Goal: Task Accomplishment & Management: Use online tool/utility

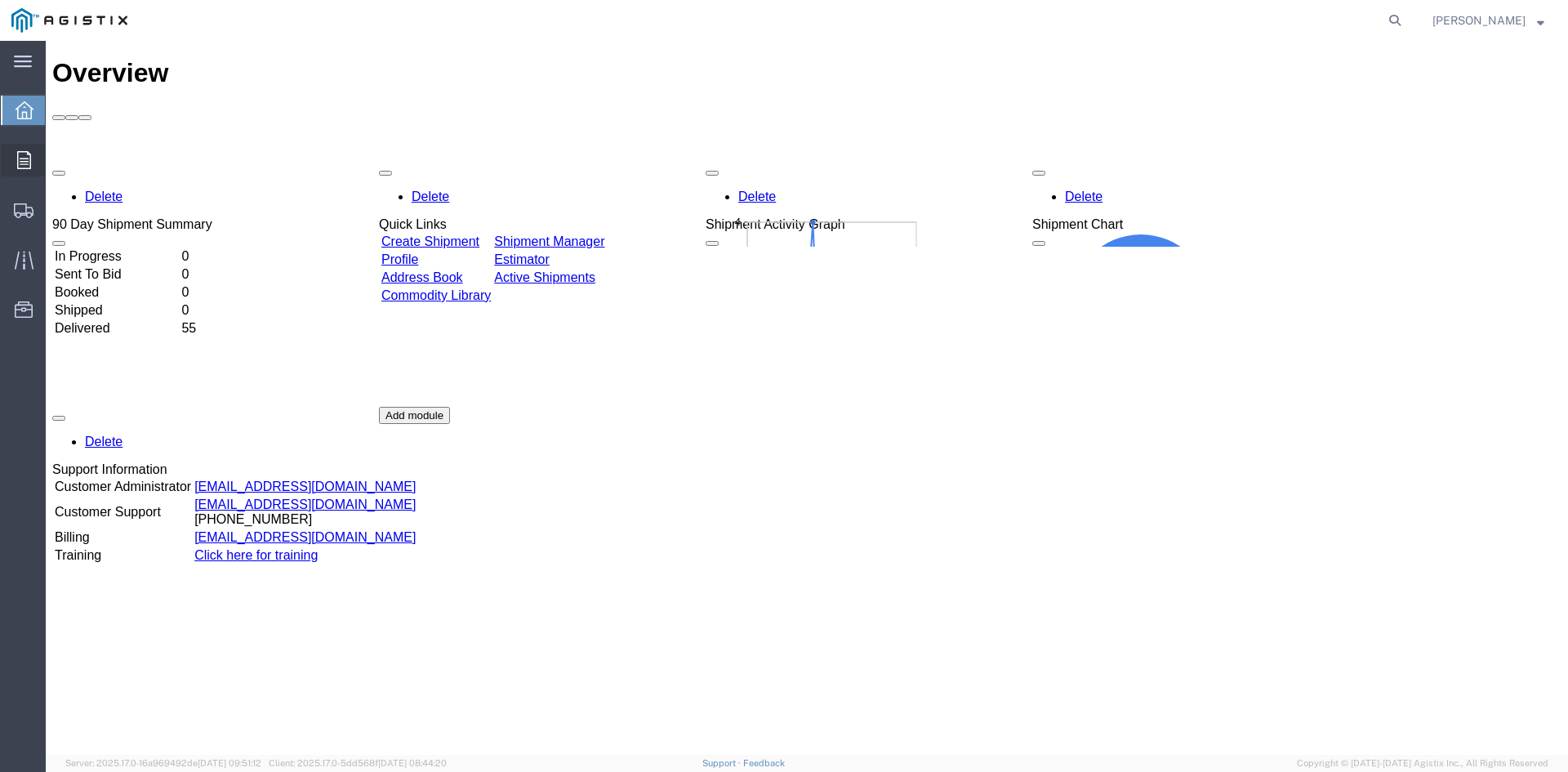
click at [8, 173] on div at bounding box center [23, 160] width 46 height 33
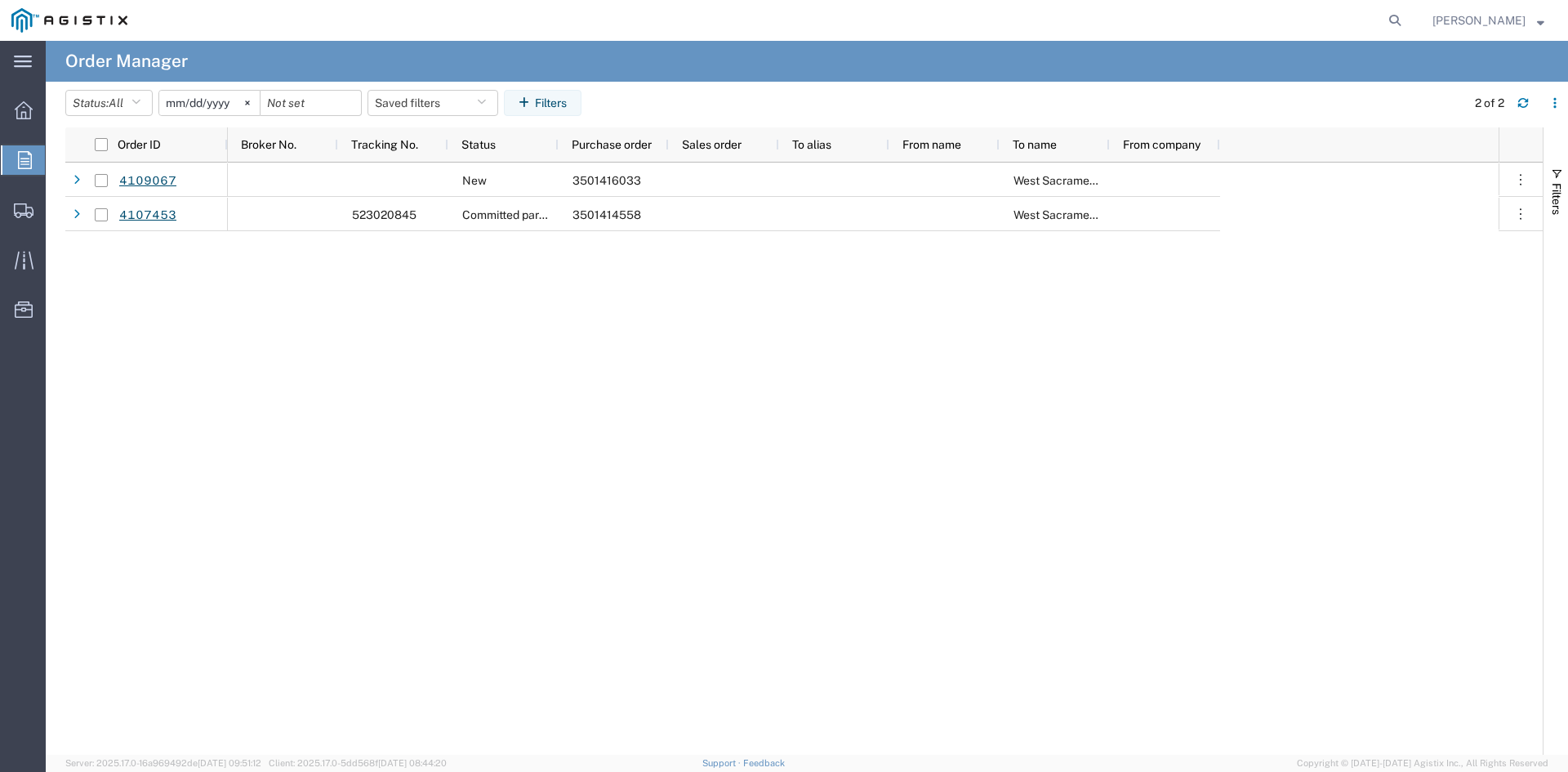
click at [14, 152] on div at bounding box center [23, 161] width 46 height 30
click at [25, 117] on icon at bounding box center [23, 110] width 18 height 18
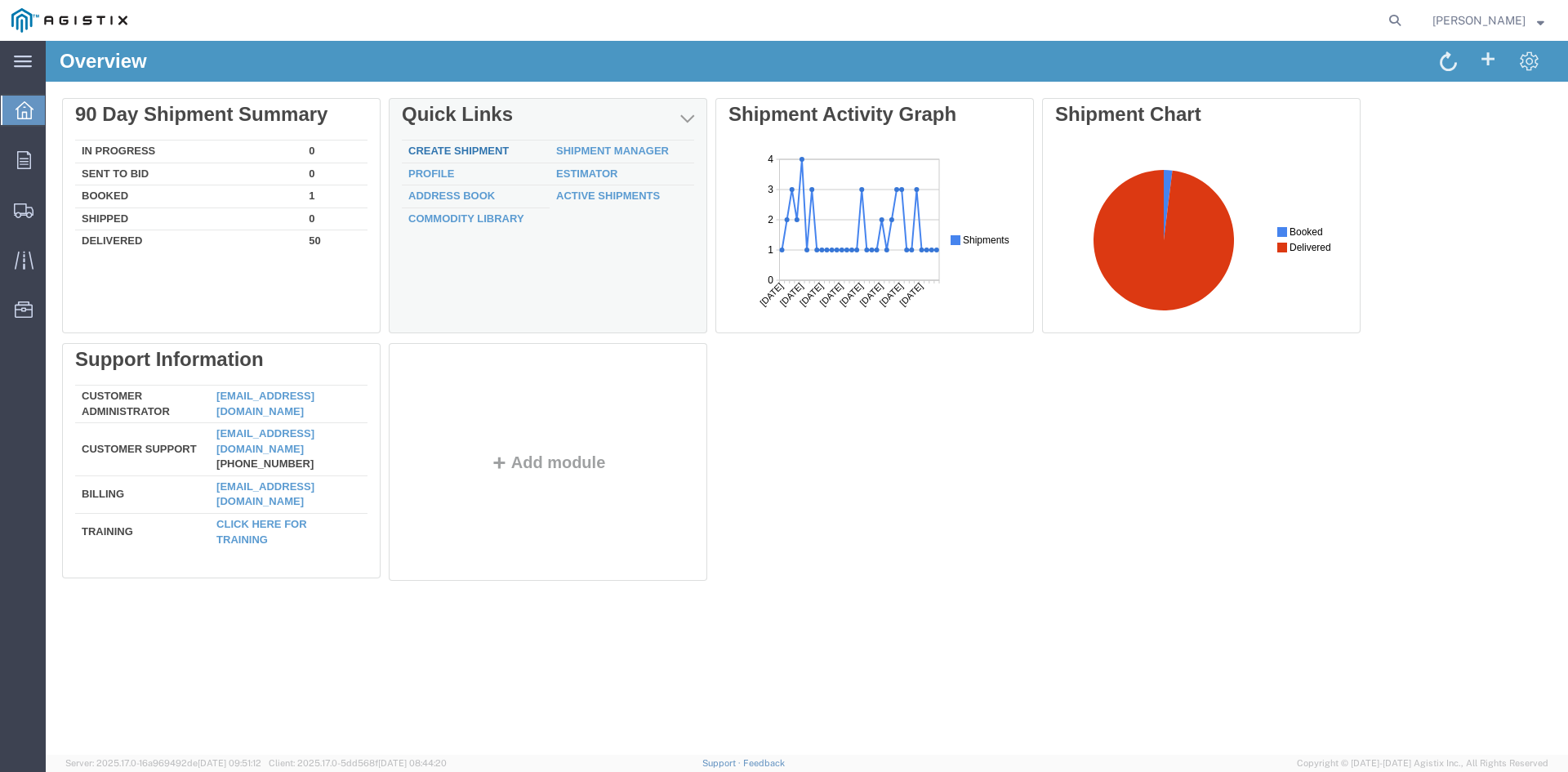
click at [453, 152] on link "Create Shipment" at bounding box center [459, 150] width 100 height 12
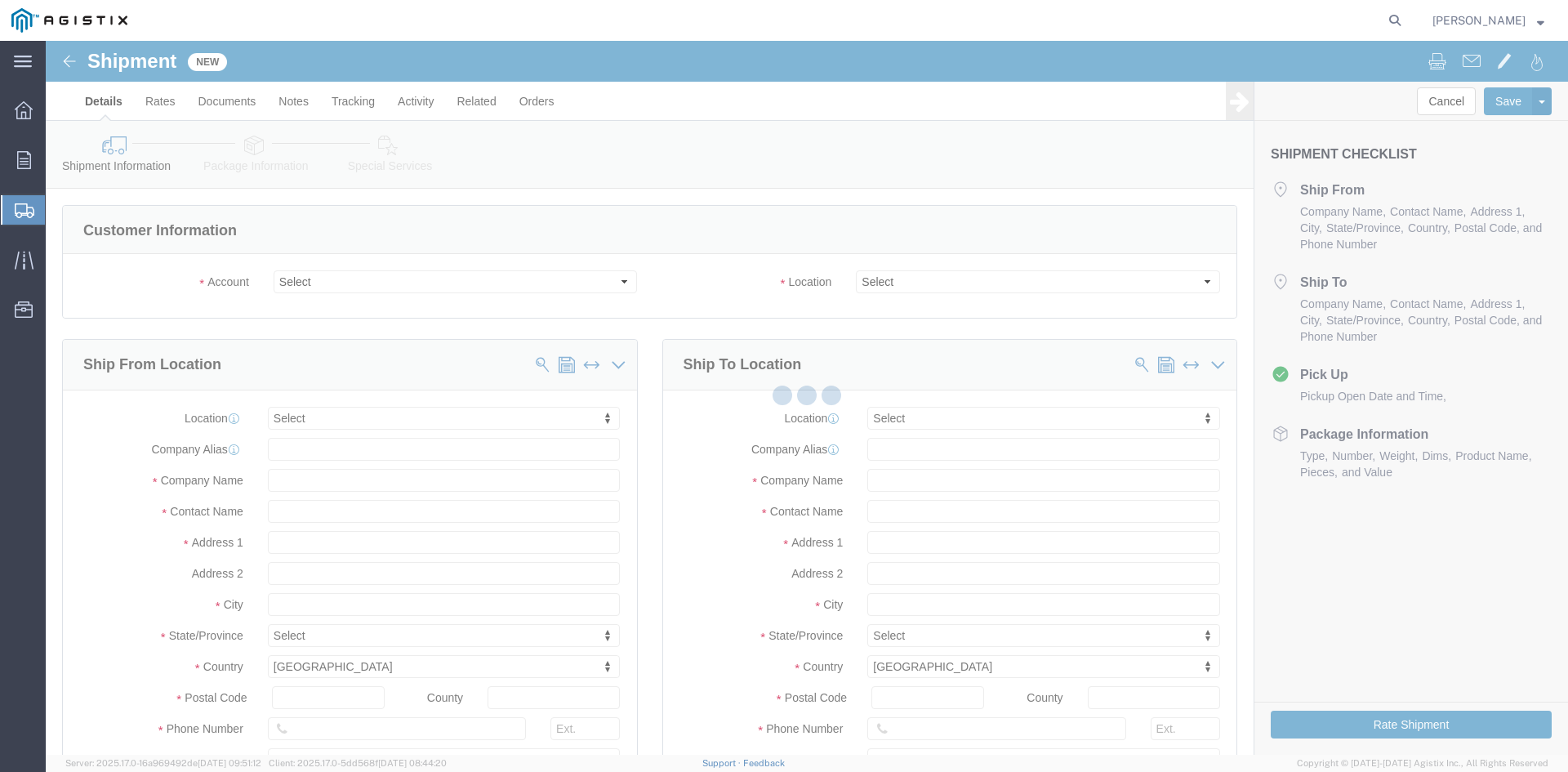
select select
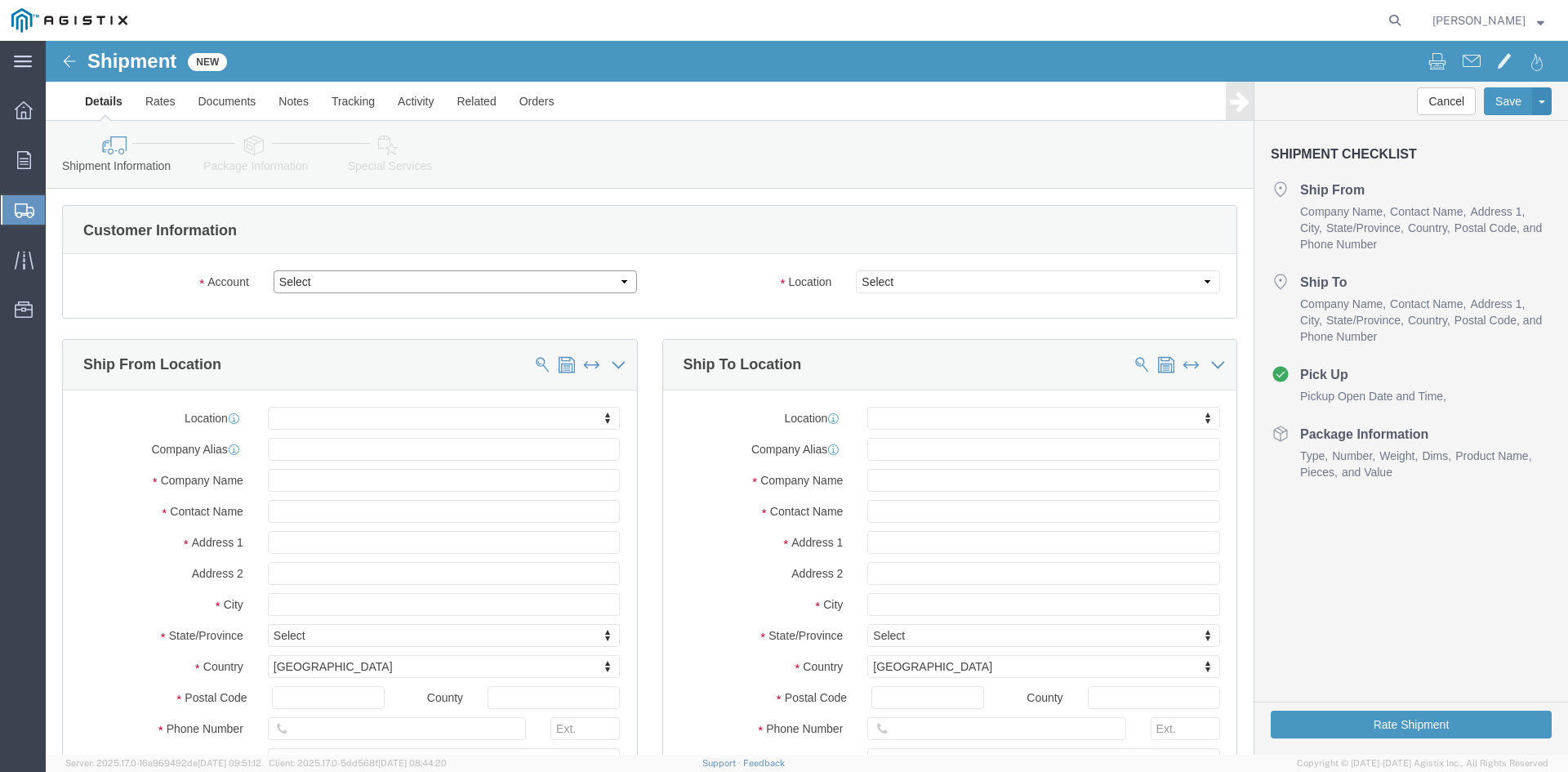
click select "Select Cenveo Corporation PG&E"
select select "9596"
click select "Select Cenveo Corporation PG&E"
select select "PURCHORD"
select select
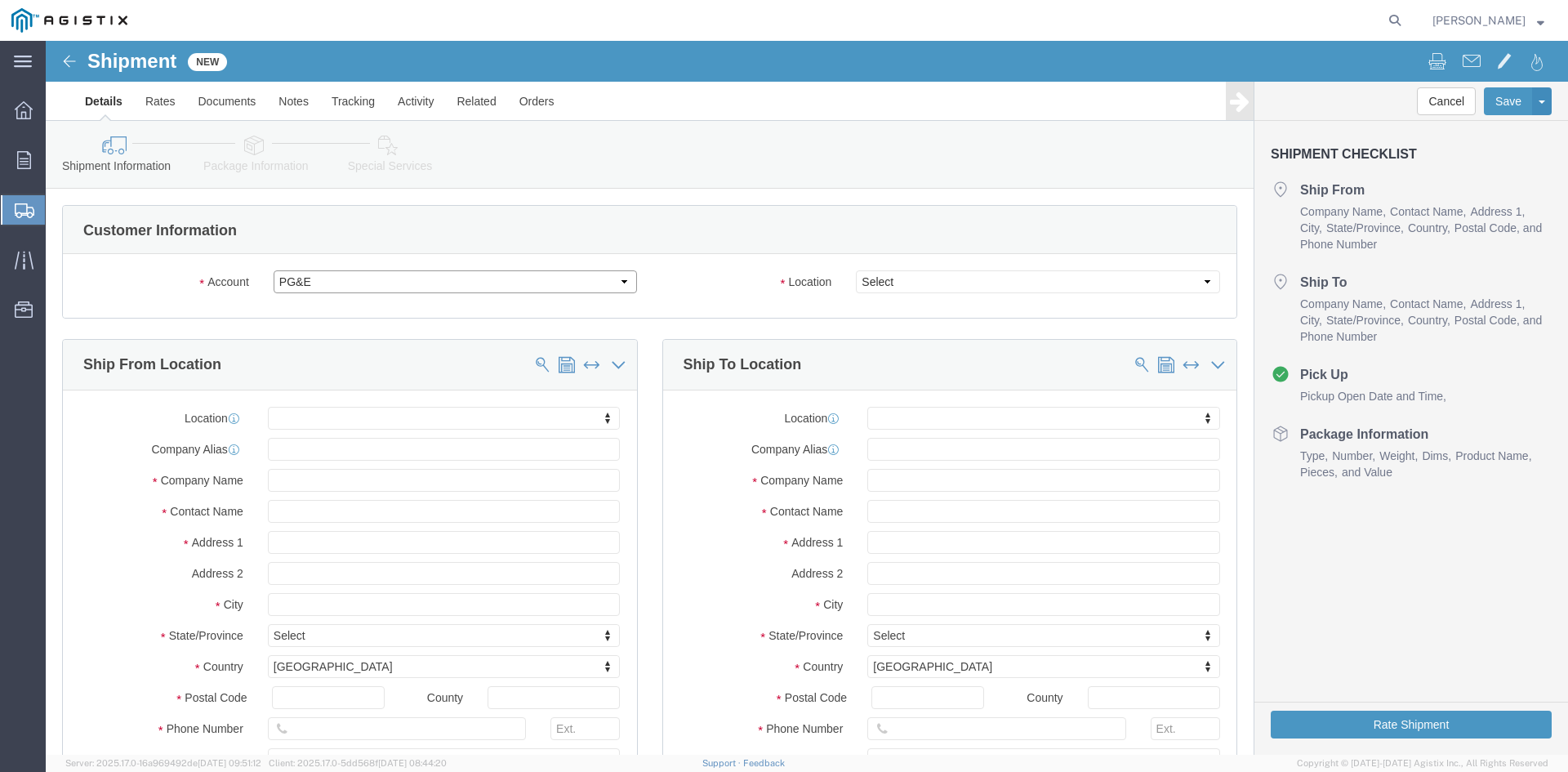
select select
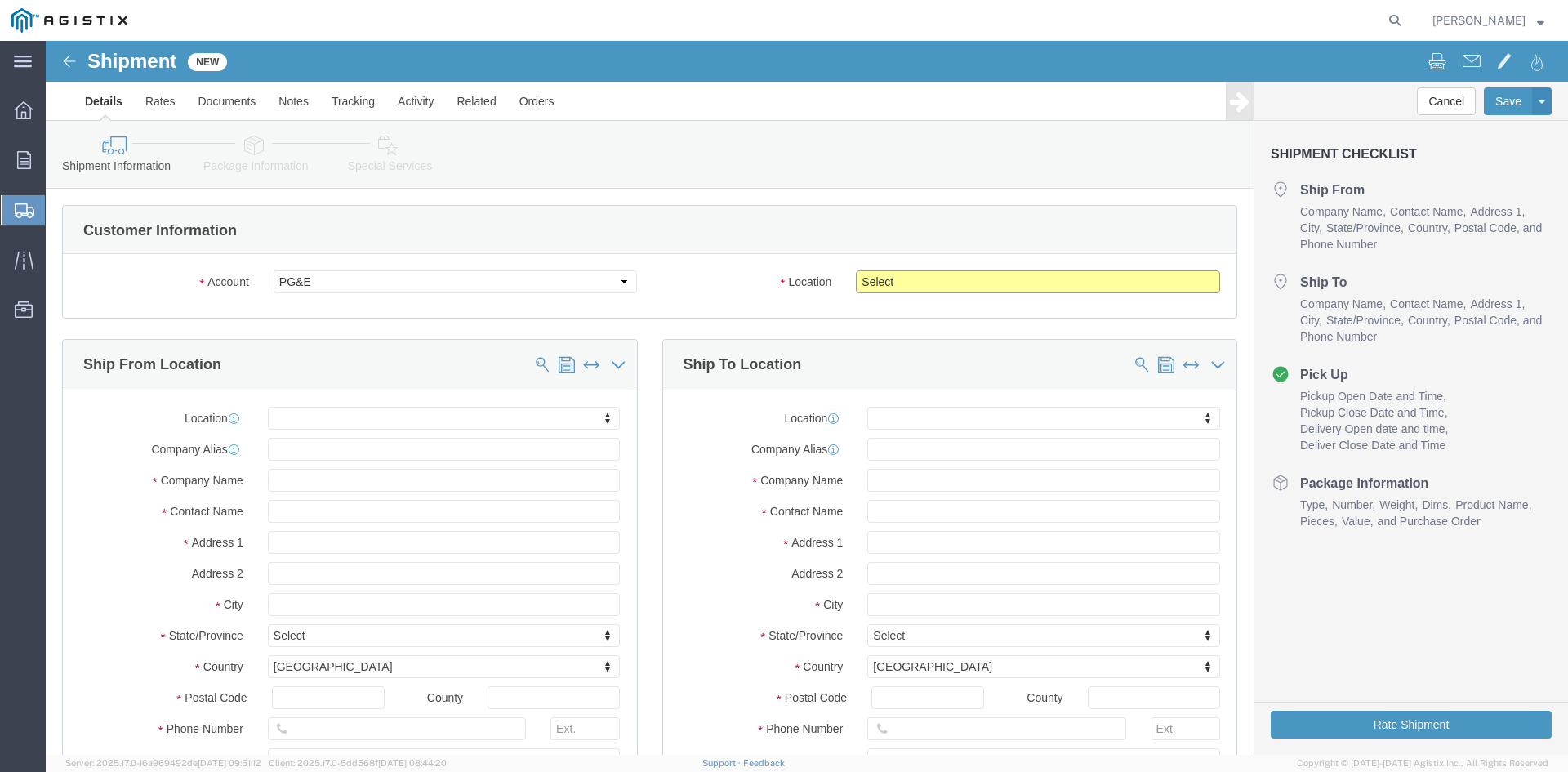
click select "Select All Others [GEOGRAPHIC_DATA] [GEOGRAPHIC_DATA] [GEOGRAPHIC_DATA] [GEOGRA…"
select select "23082"
click select "Select All Others [GEOGRAPHIC_DATA] [GEOGRAPHIC_DATA] [GEOGRAPHIC_DATA] [GEOGRA…"
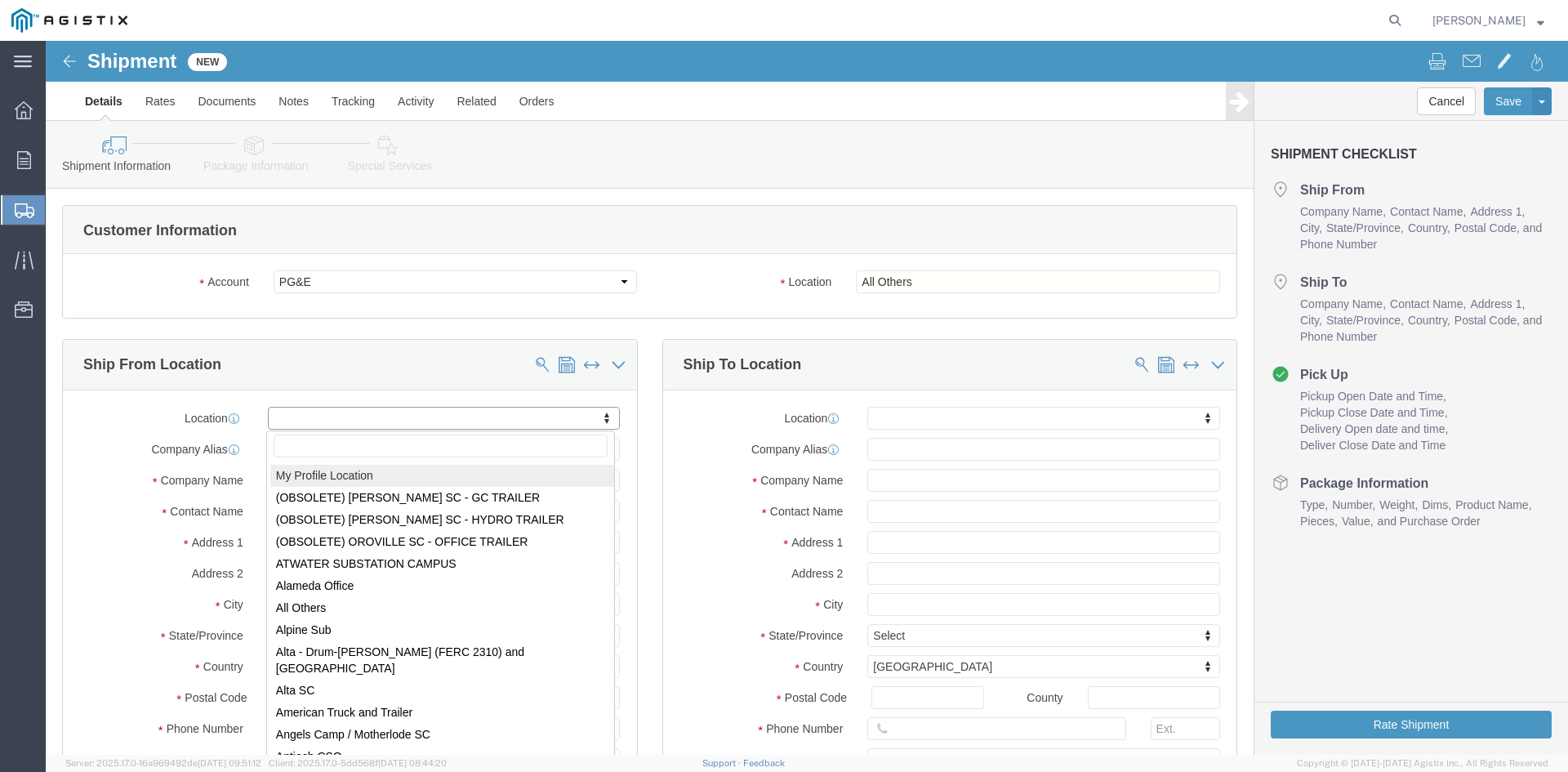
select select "MYPROFILE"
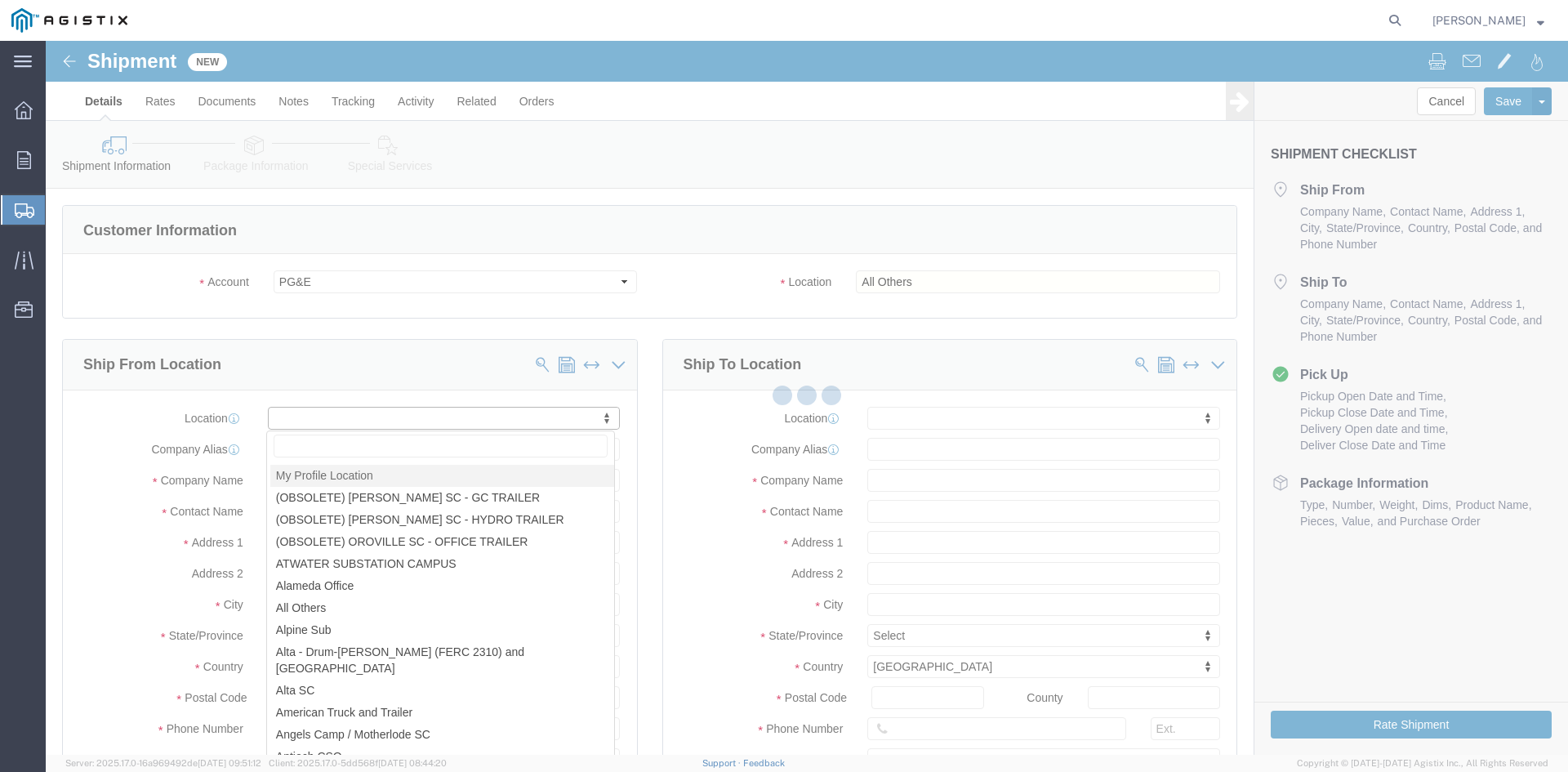
type input "Cenveo Corporation"
type input "[PERSON_NAME]"
type input "[STREET_ADDRESS]"
type input "STE 100"
type input "CARROLLTON"
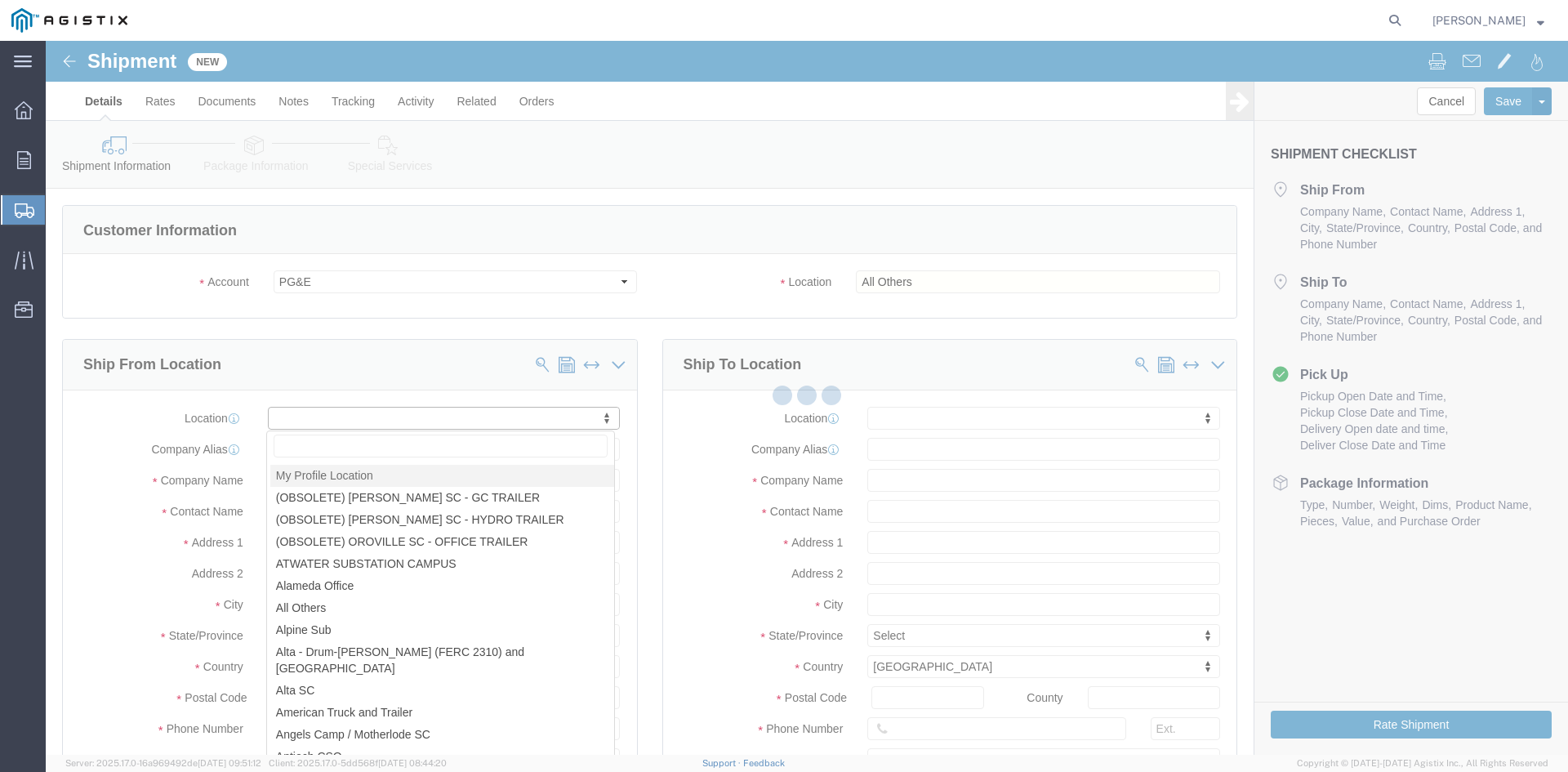
type input "75006"
type input "2147754775"
type input "[PERSON_NAME][EMAIL_ADDRESS][PERSON_NAME][DOMAIN_NAME]"
checkbox input "true"
select select "[GEOGRAPHIC_DATA]"
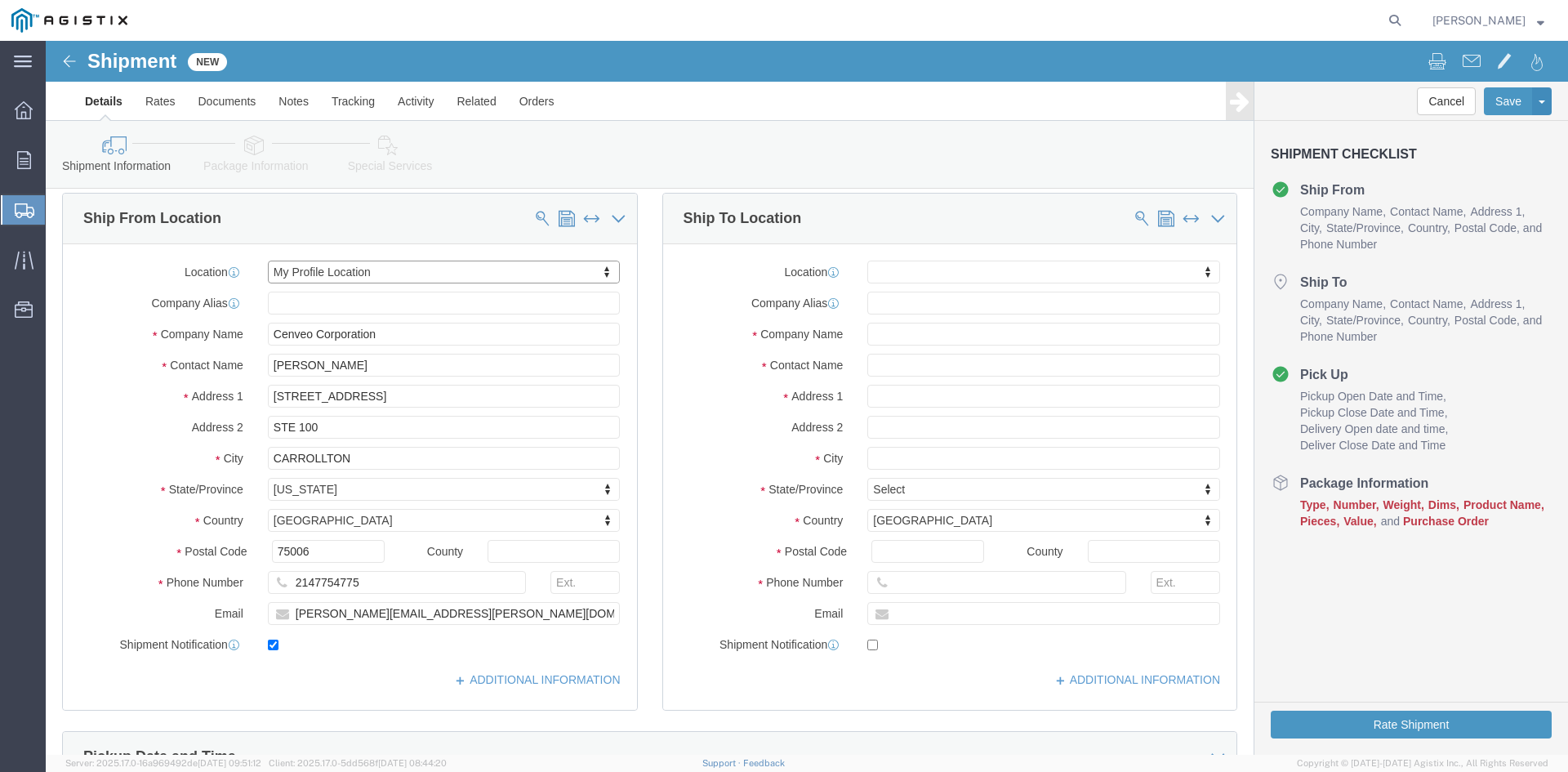
scroll to position [164, 0]
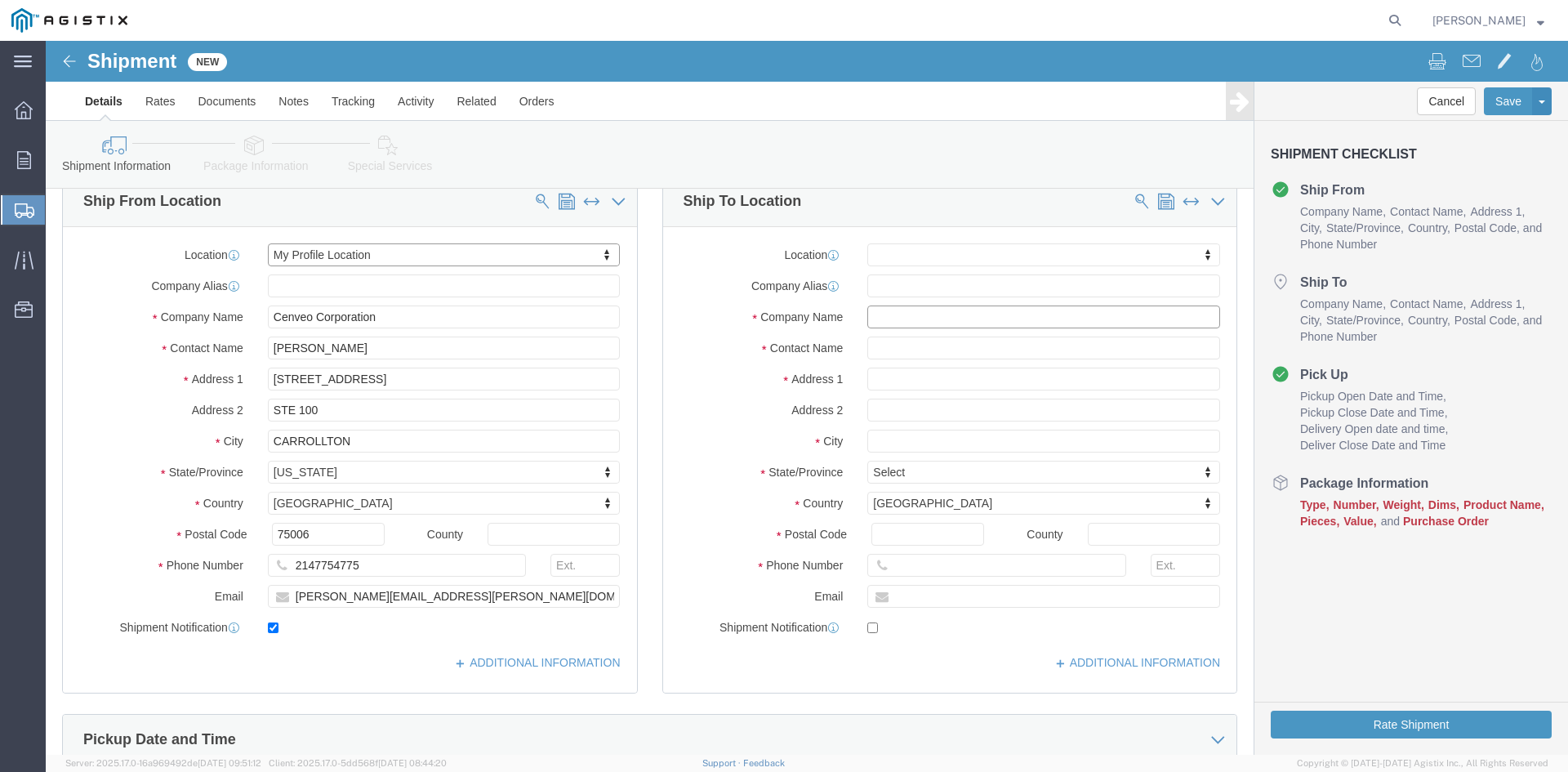
click input "text"
type input "PGE"
type input "[PERSON_NAME]"
type input "[STREET_ADDRESS]"
select select
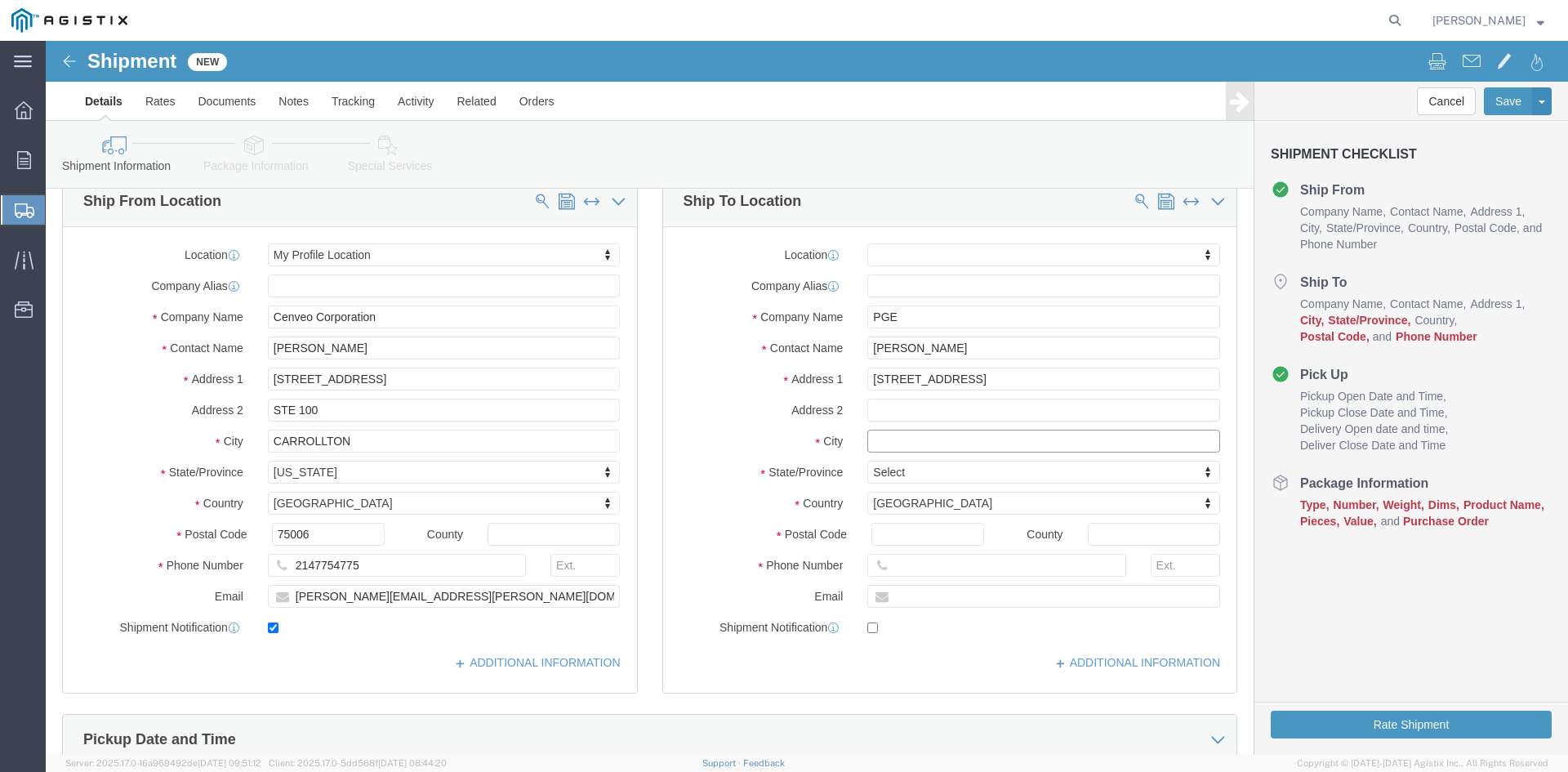
click input "text"
type input "CHICO"
select select
type input "C"
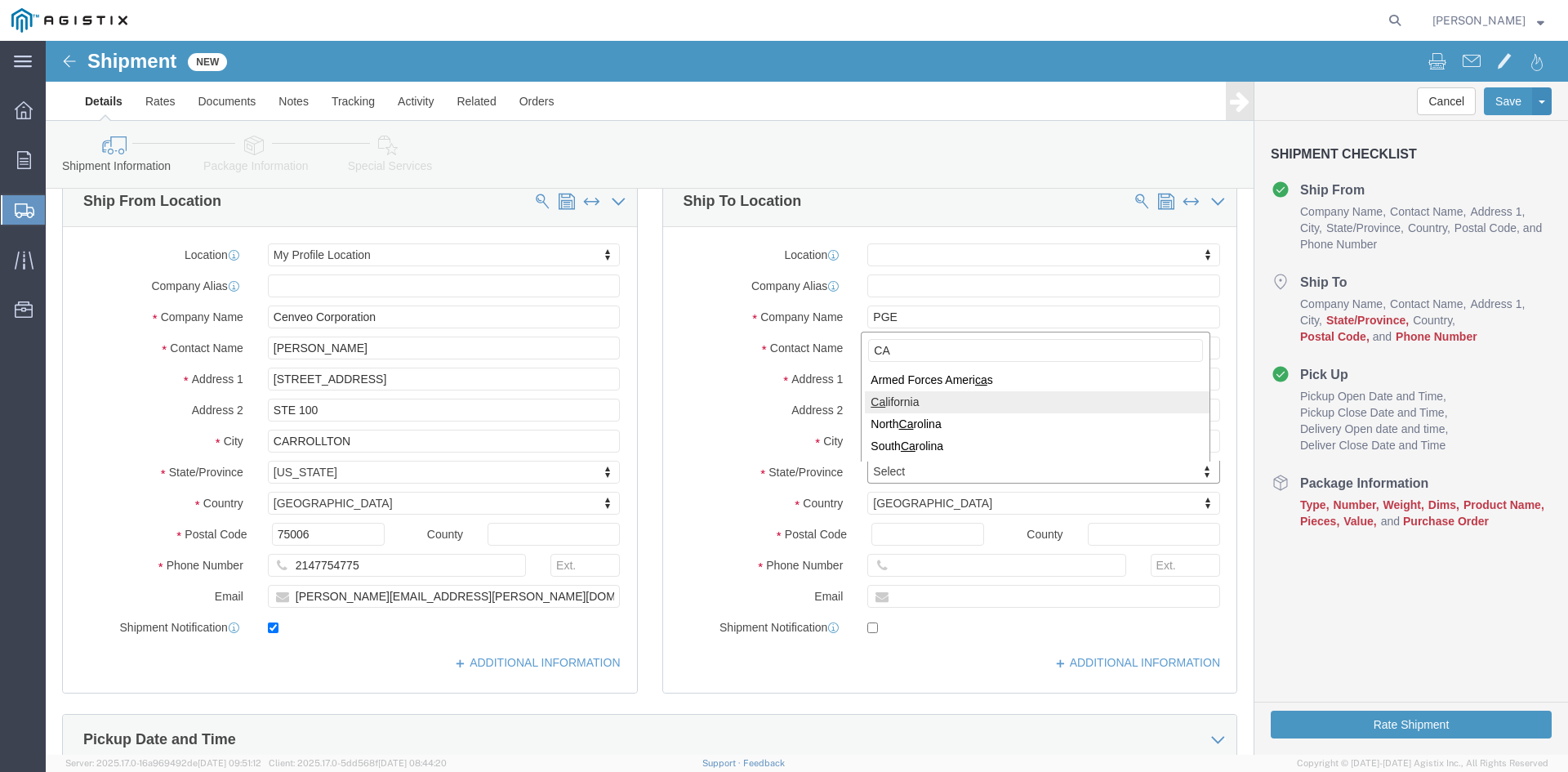
type input "CA"
select select
select select "CA"
click input "Postal Code"
type input "95926"
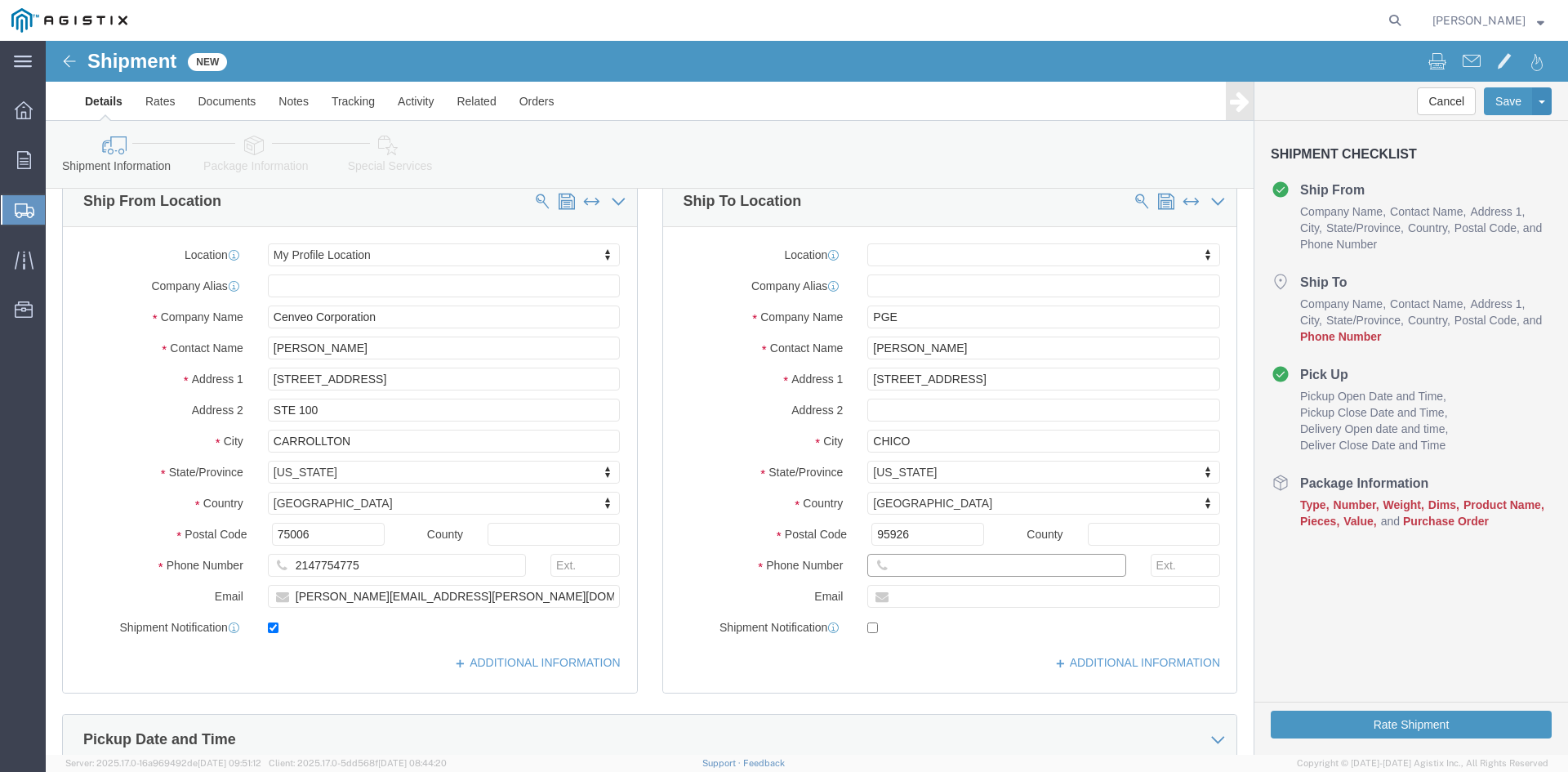
select select
click input "text"
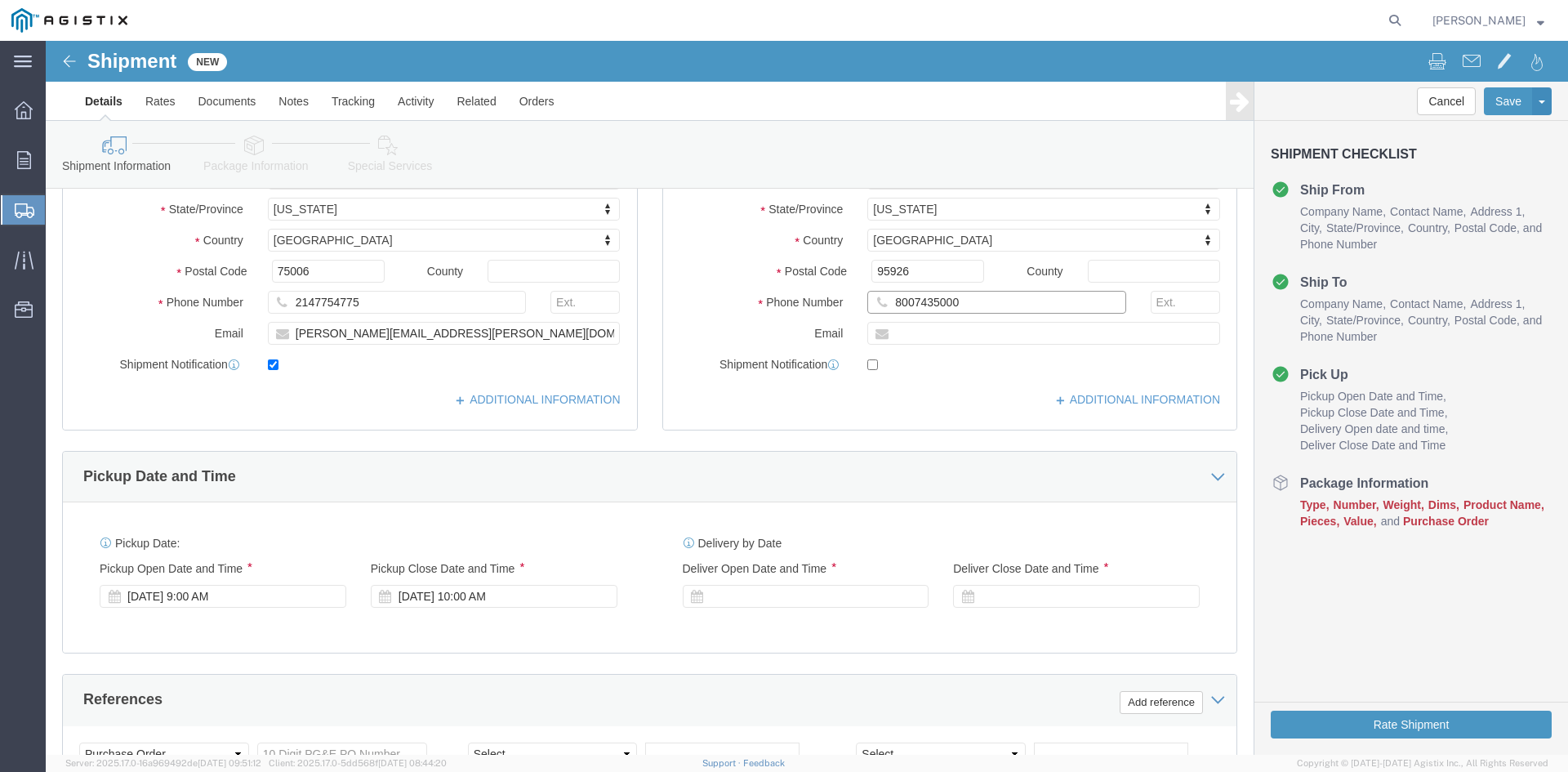
scroll to position [491, 0]
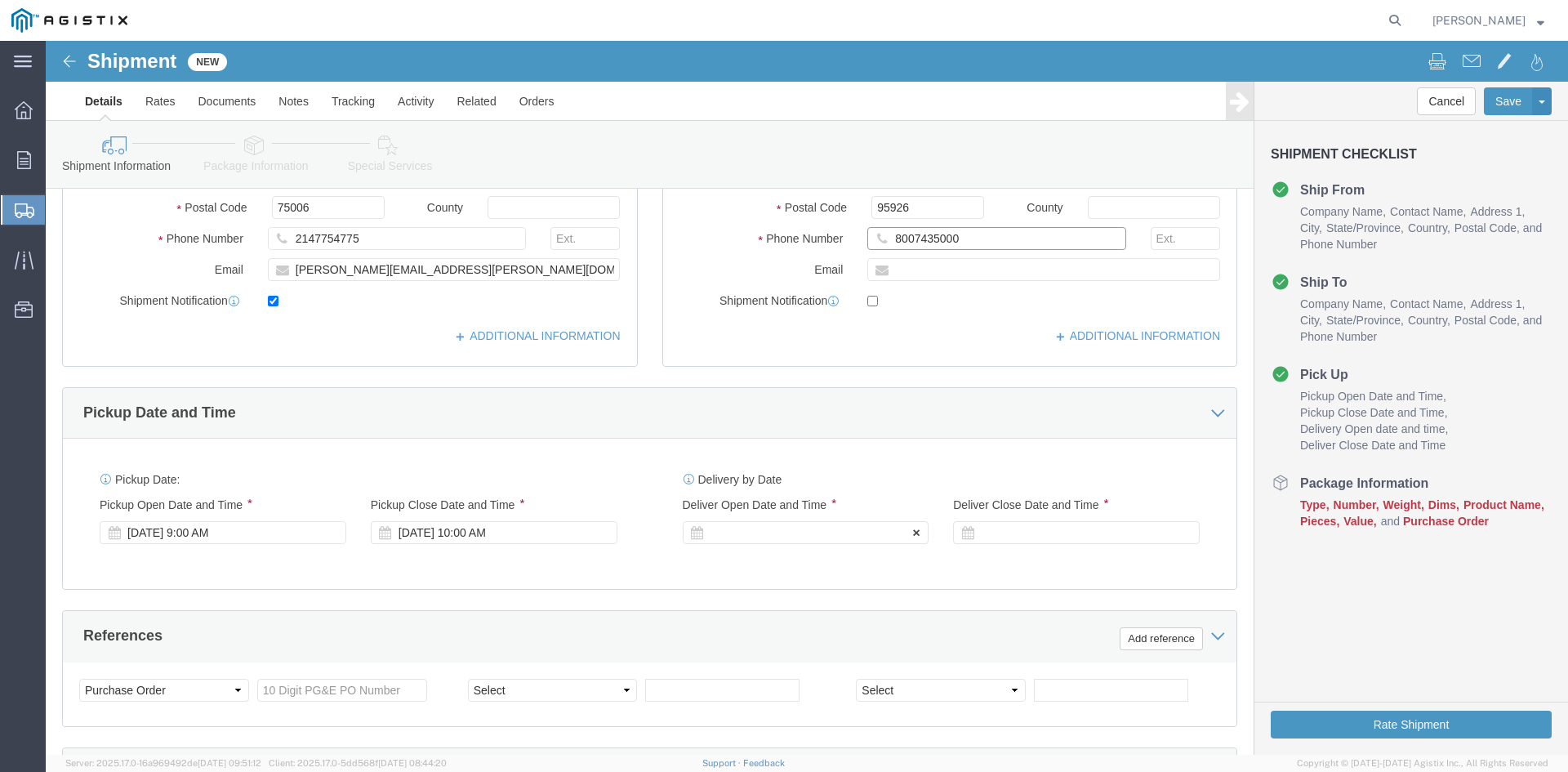
type input "8007435000"
click div
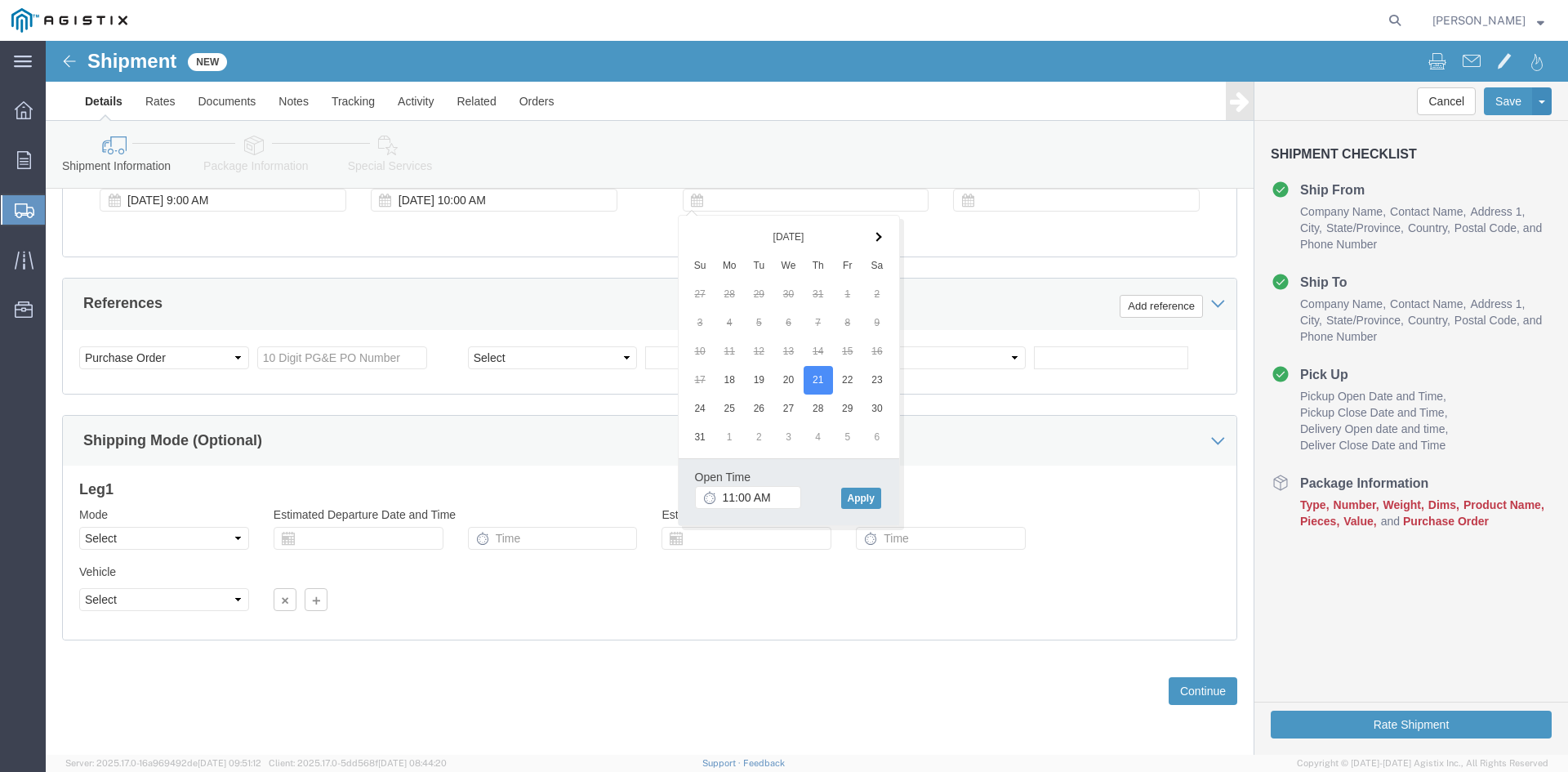
click div "Open Time 11:00 AM [DATE] 11:00 AM - [DATE] 11:00 AM Cancel Apply"
click input "11:00 AM"
type input "9:00 AM"
click button "Apply"
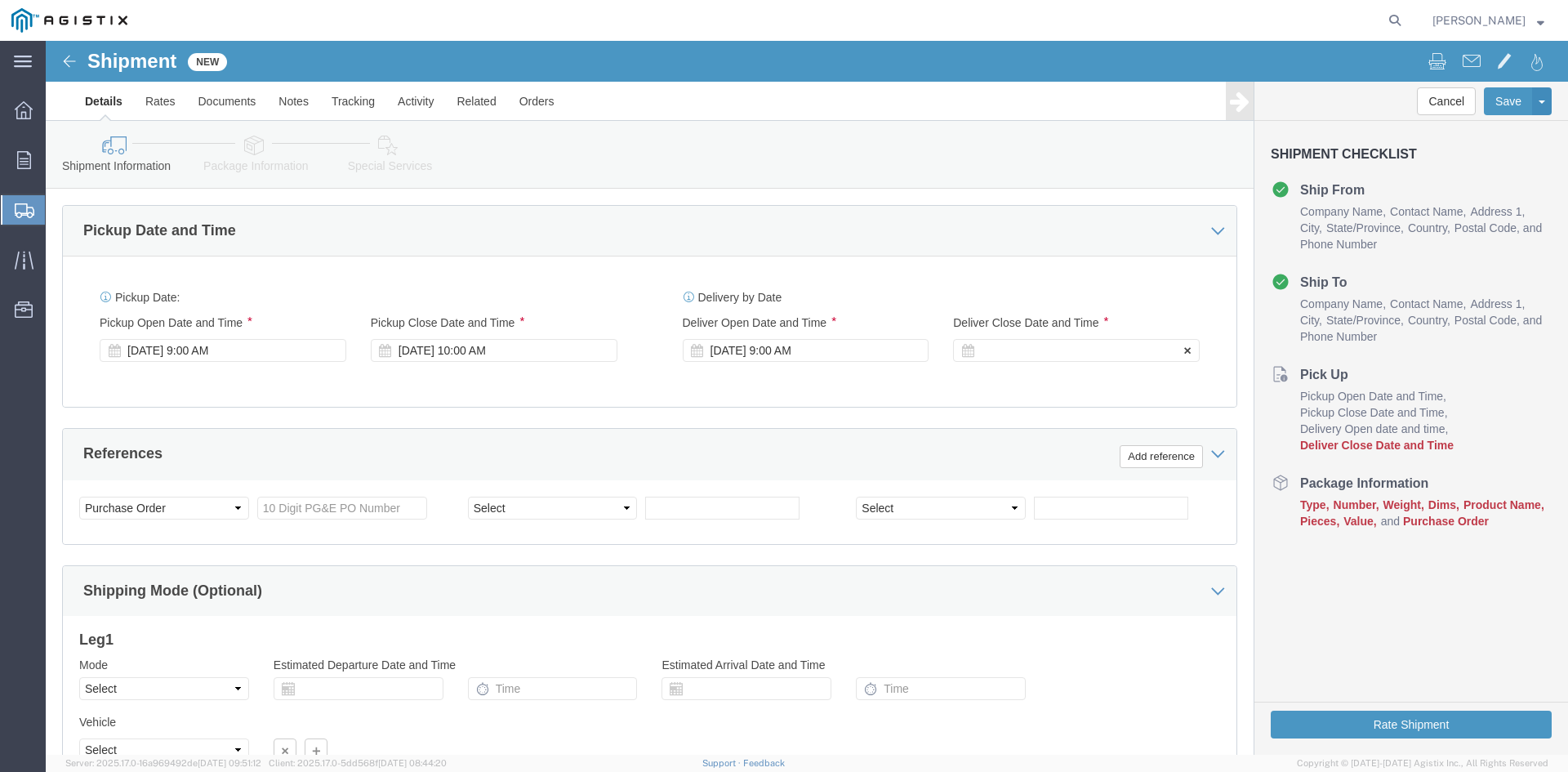
scroll to position [660, 0]
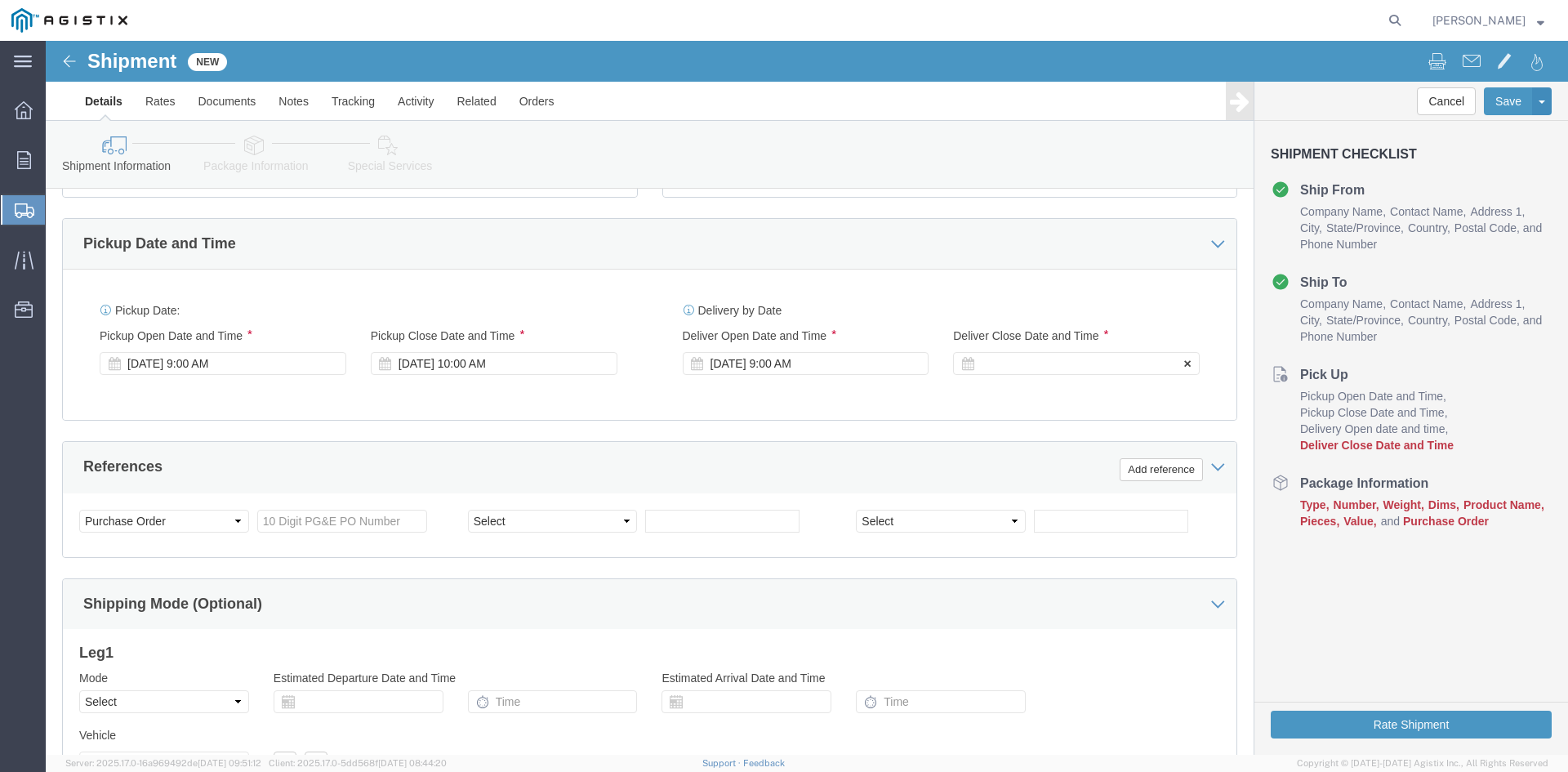
click div "Deliver Close Date Deliver Close Time Deliver Close Date and Time"
click div
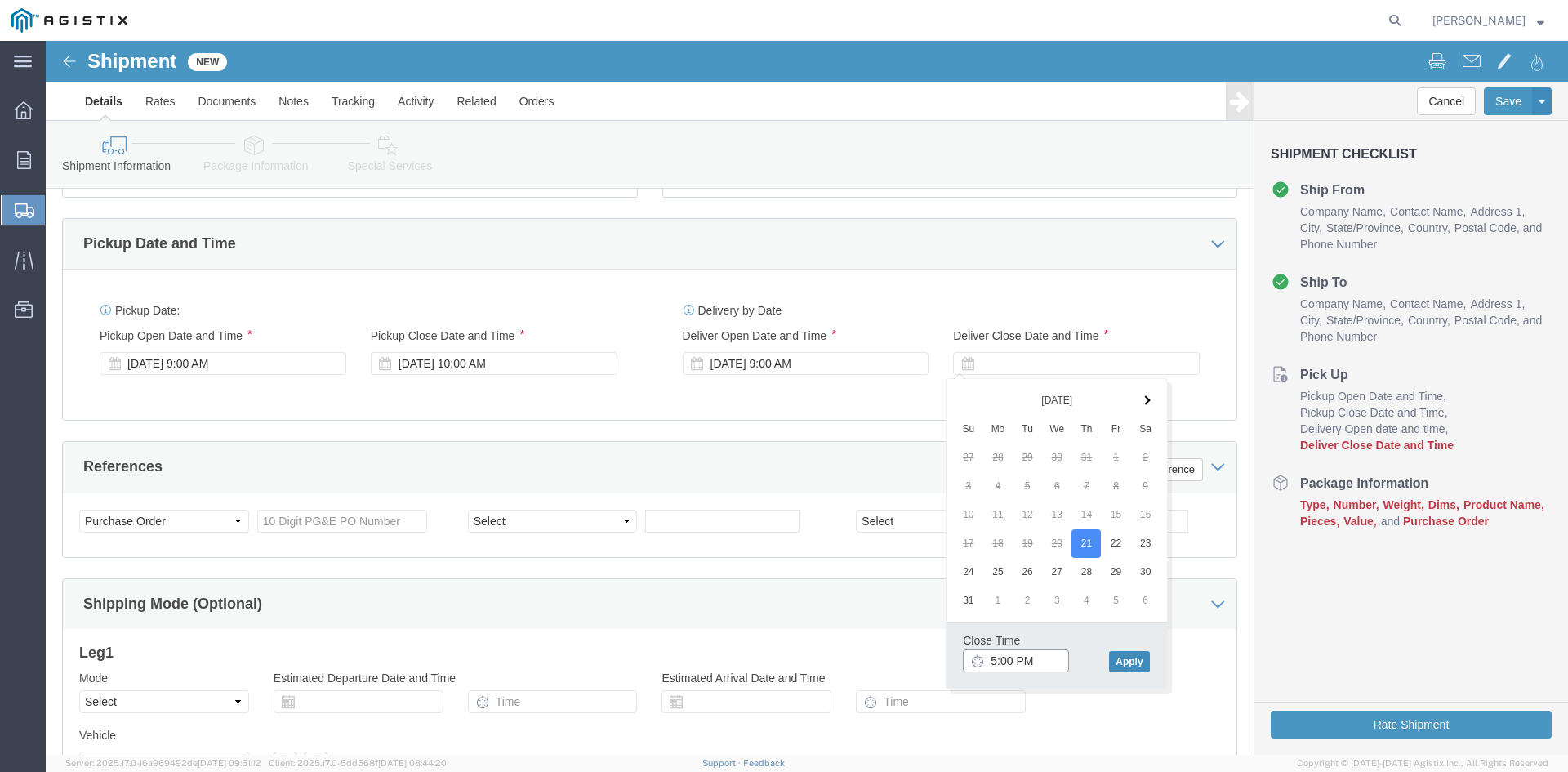
type input "5:00 PM"
click button "Apply"
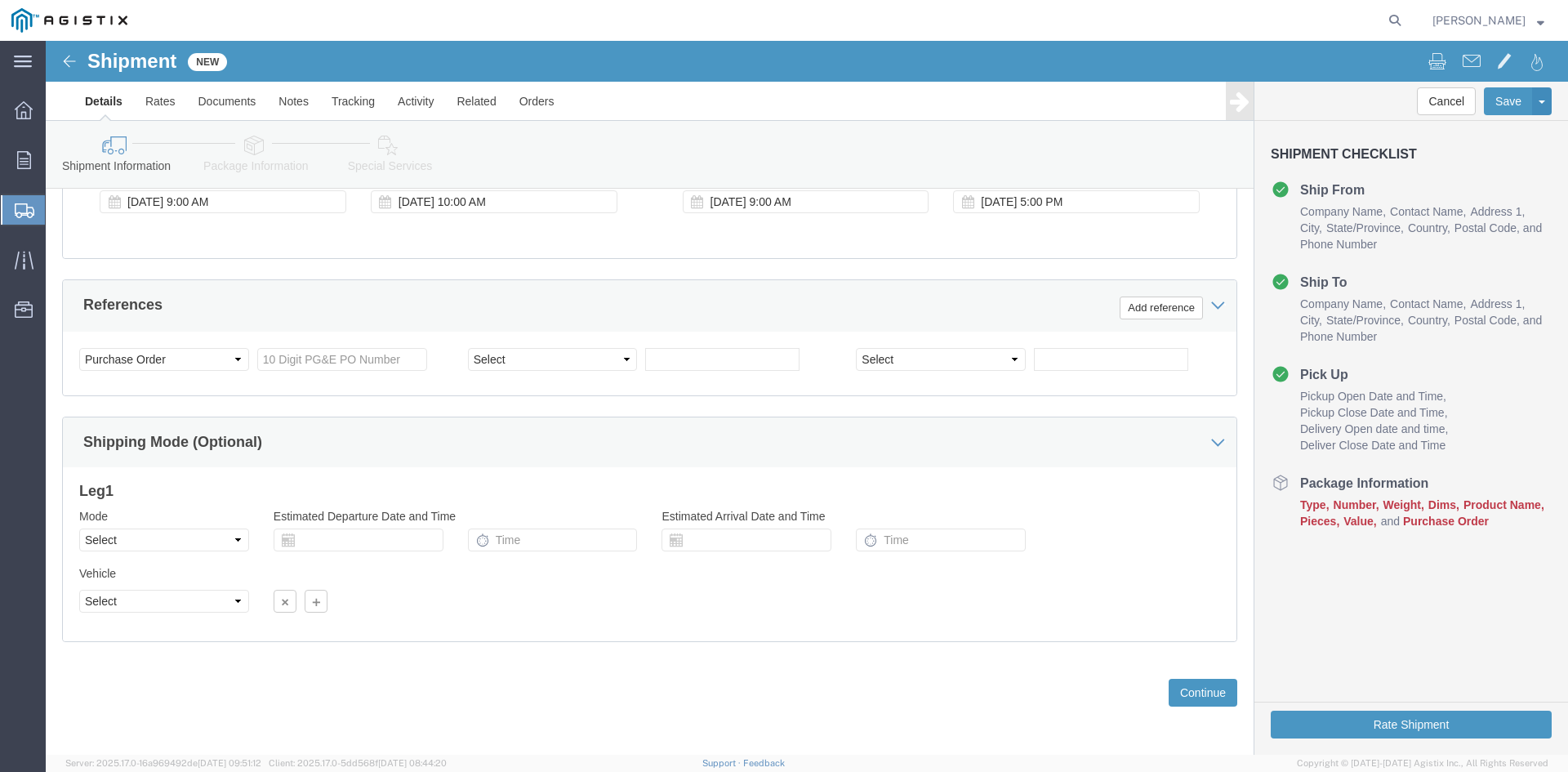
scroll to position [822, 0]
click input "text"
type input "2701230231"
click button "Continue"
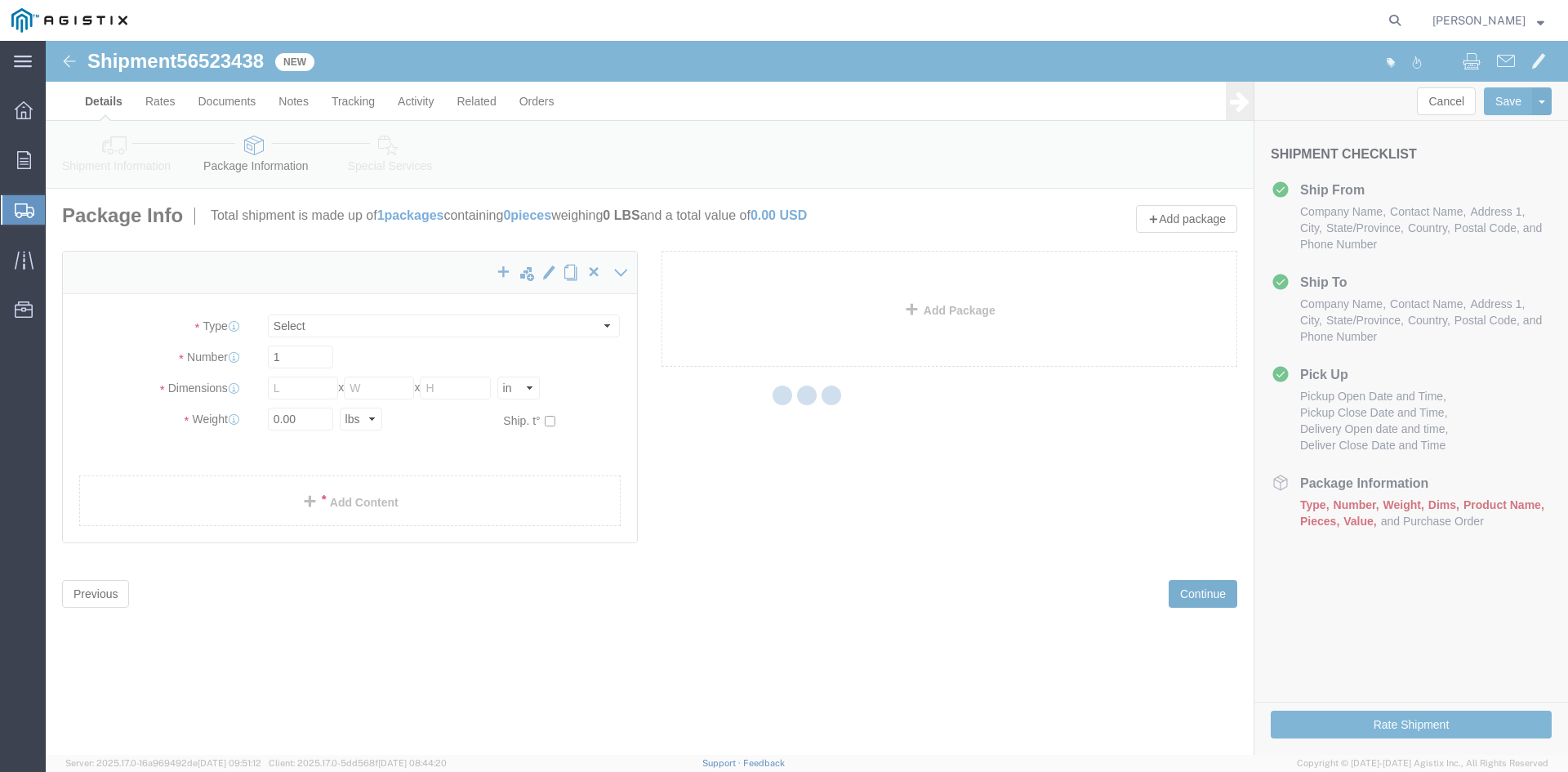
select select "CBOX"
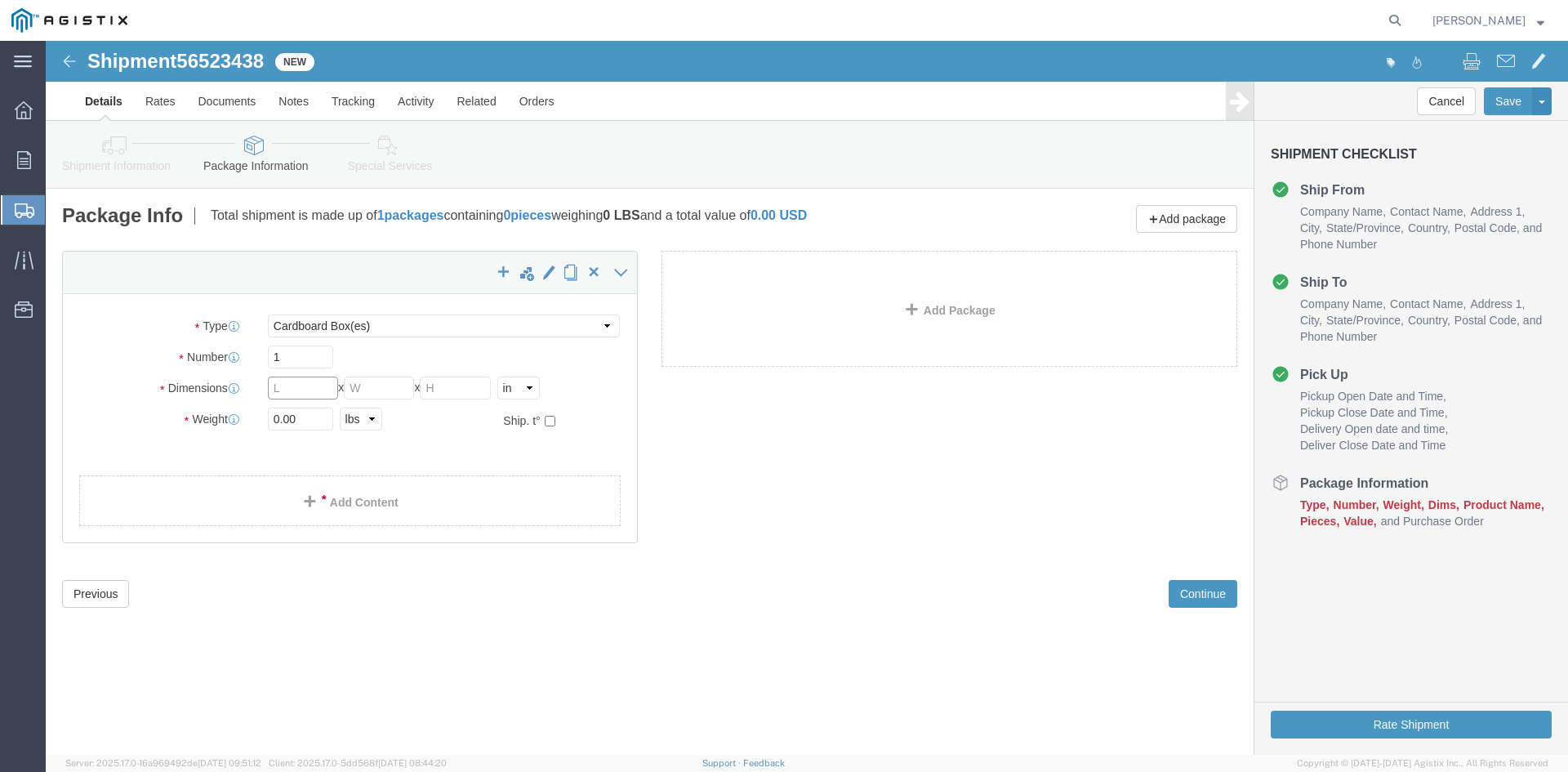
click input "text"
type input "12.5"
type input "10.5"
type input "7"
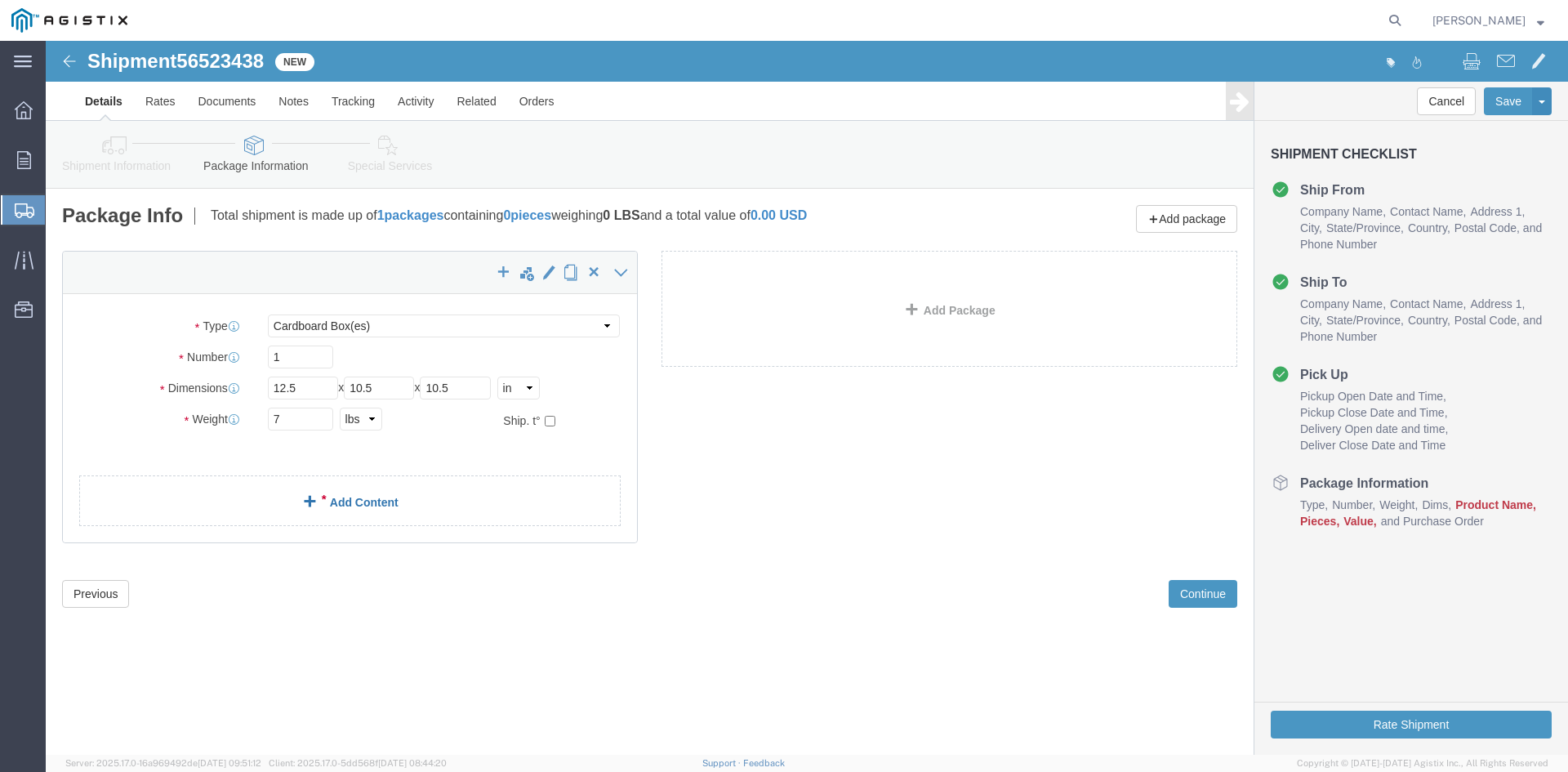
click link "Add Content"
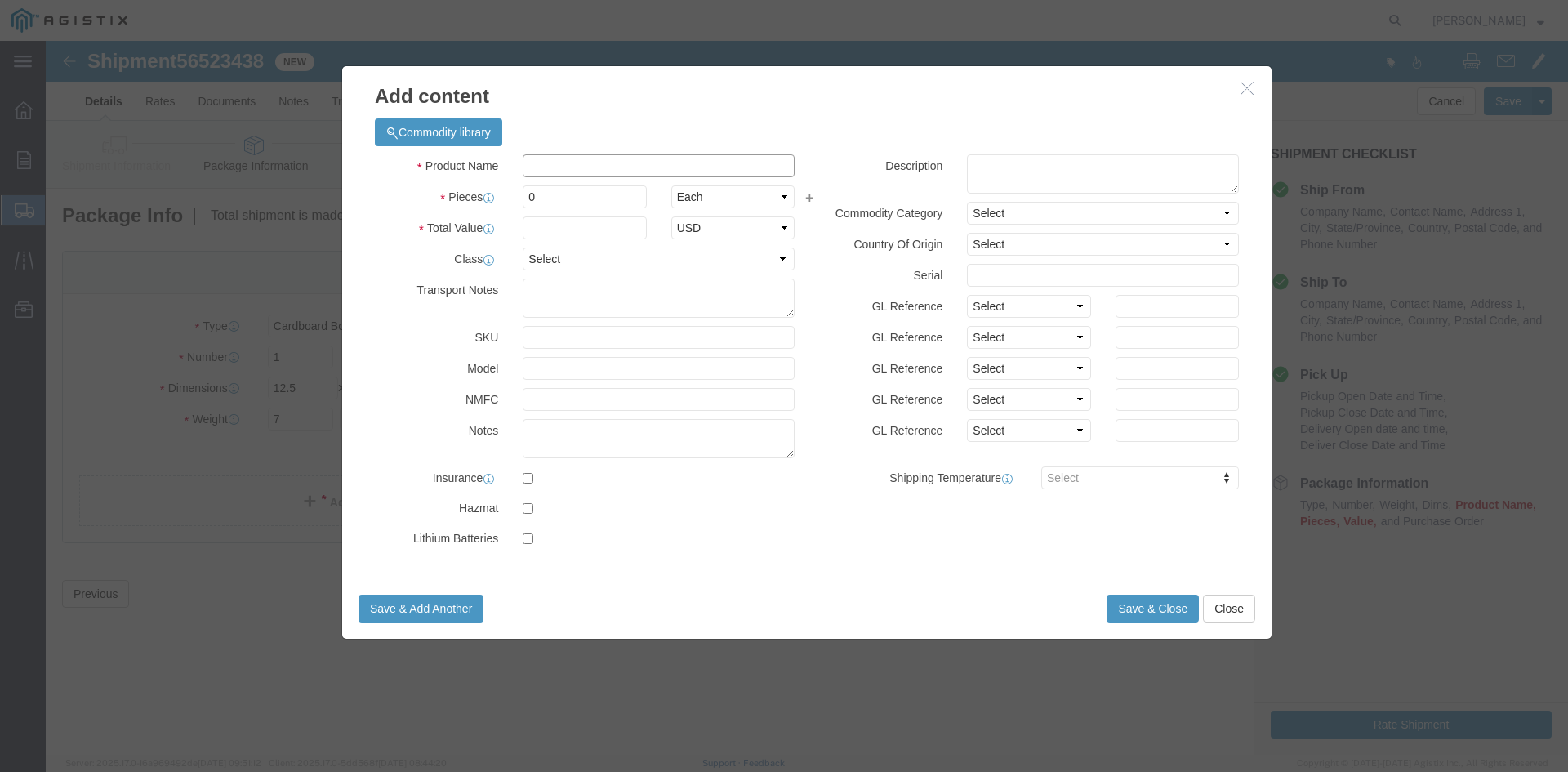
click input "text"
type input "ENVELOPES"
type input "500"
type input "24.76"
click select "Select 50 55 60 65 70 85 92.5 100 125 175 250 300 400"
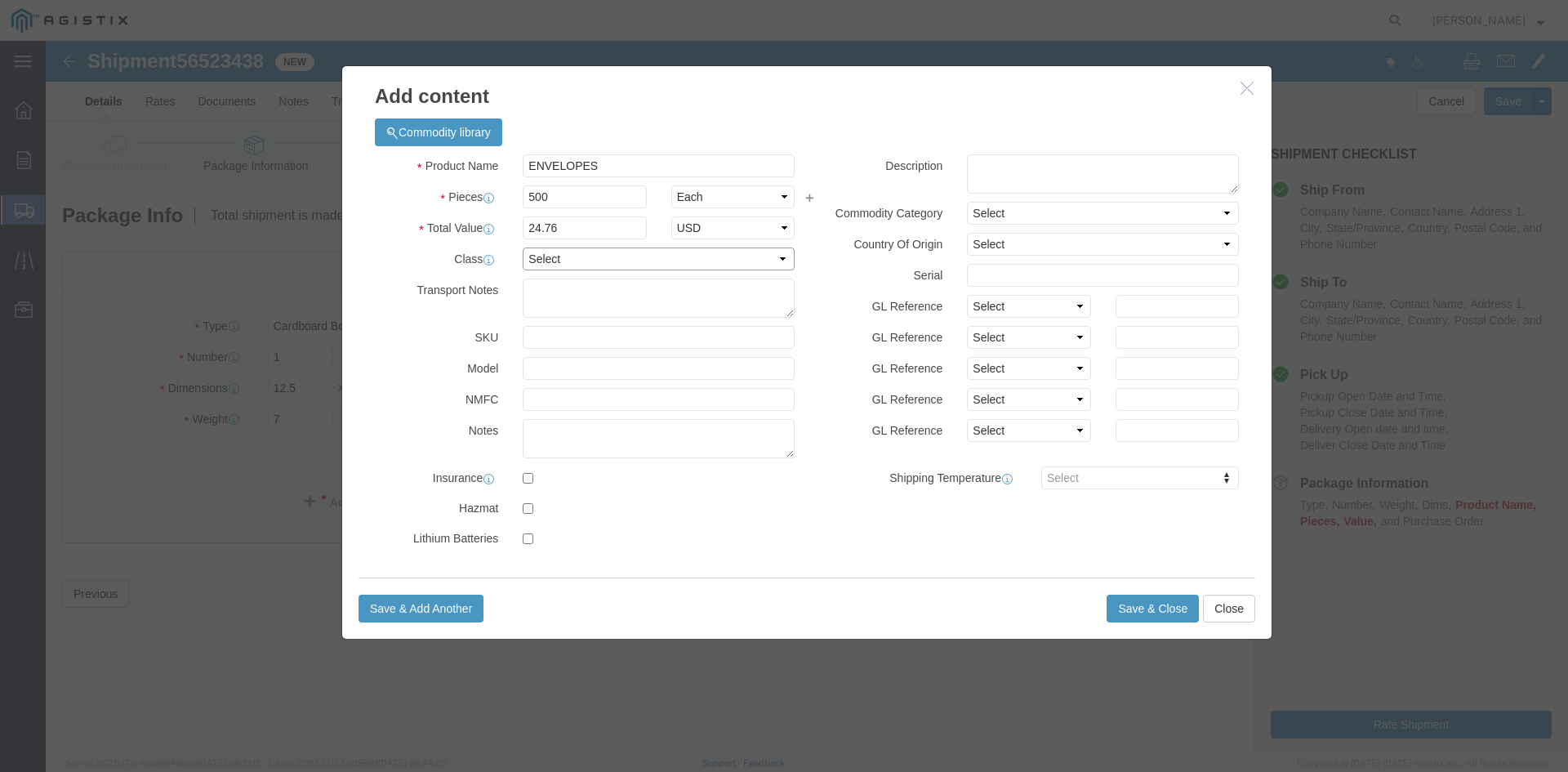
select select "55"
click select "Select 50 55 60 65 70 85 92.5 100 125 175 250 300 400"
click button "Save & Close"
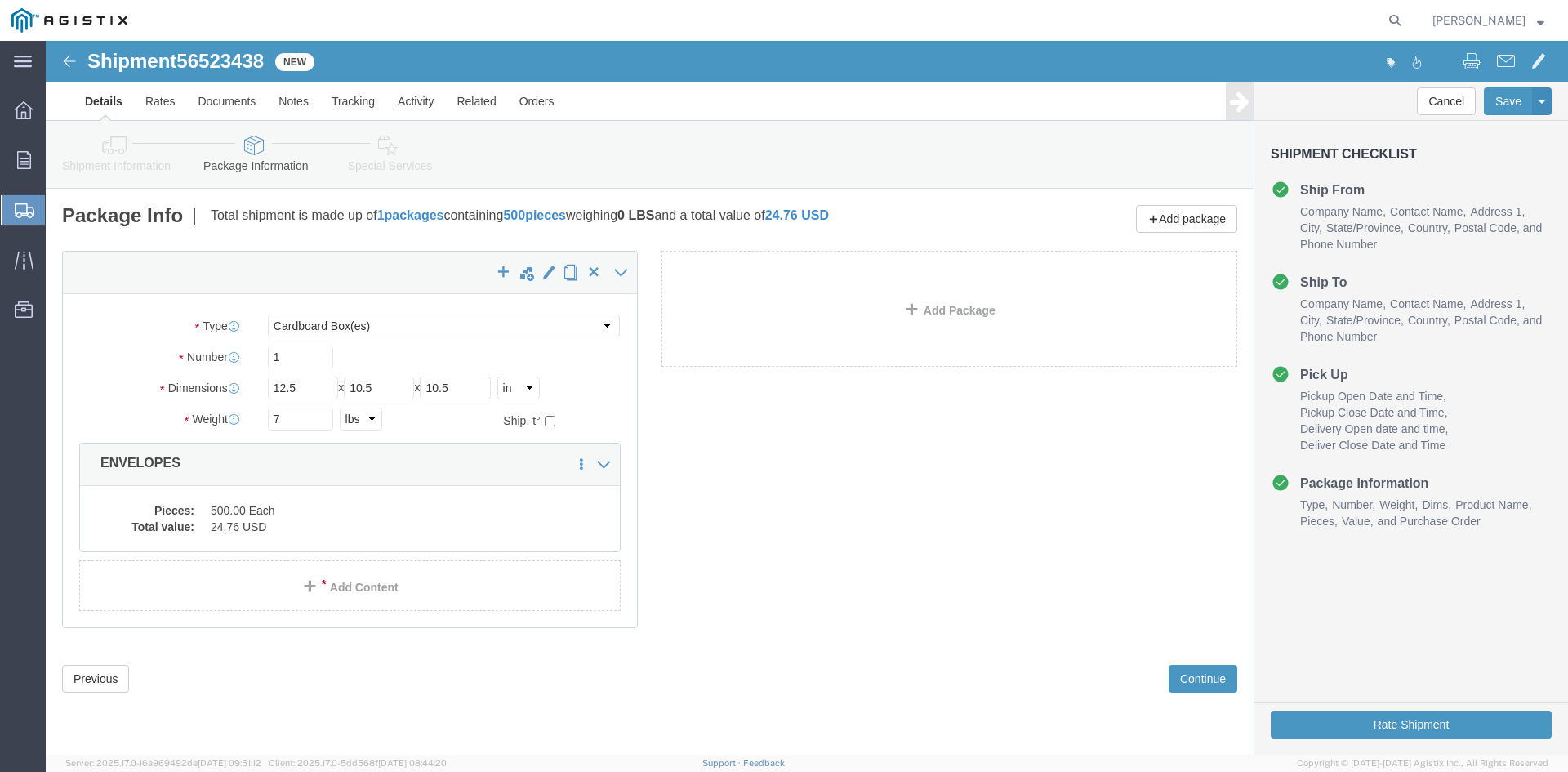
click div "Previous Continue"
click button "Continue"
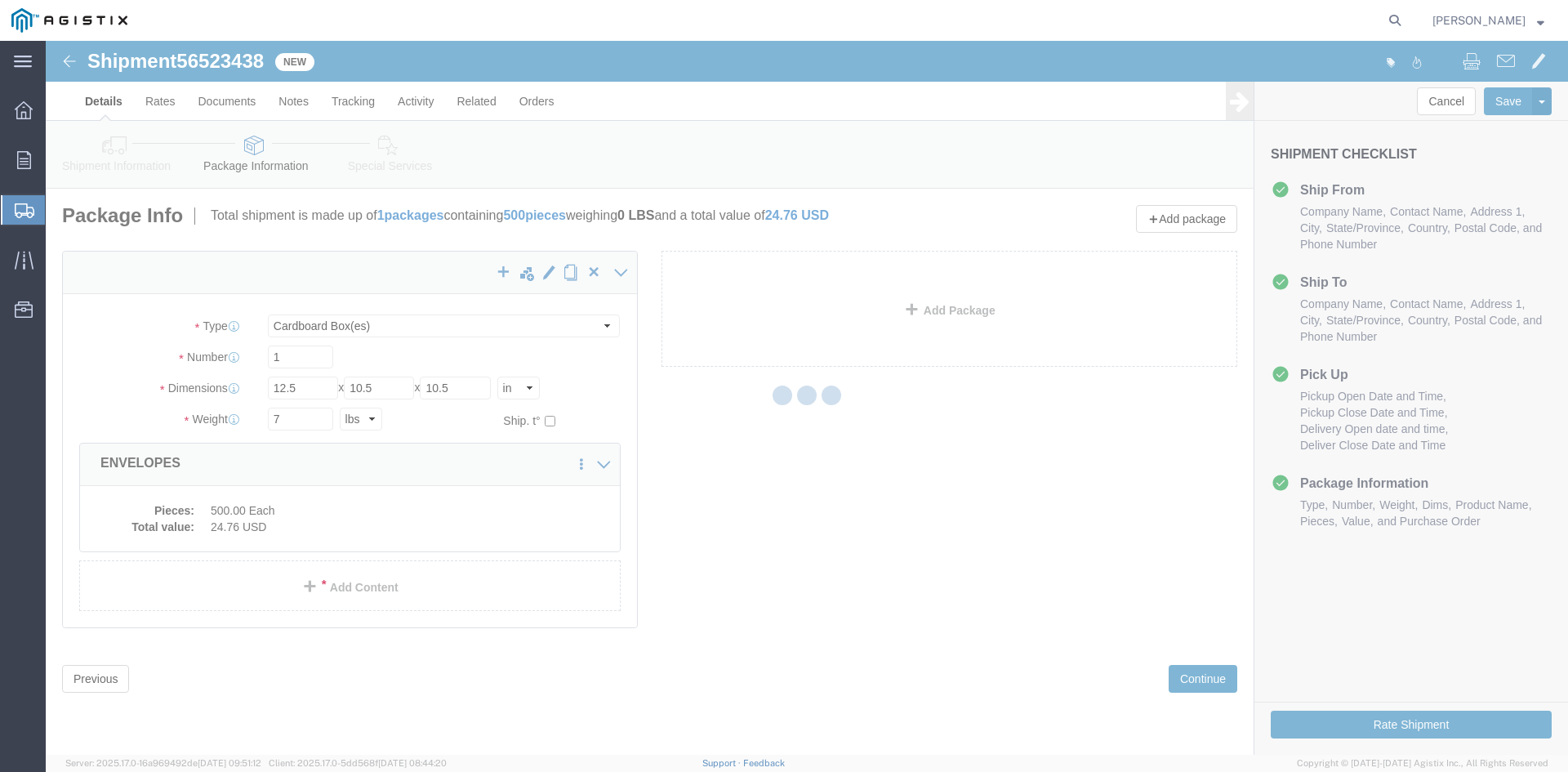
select select
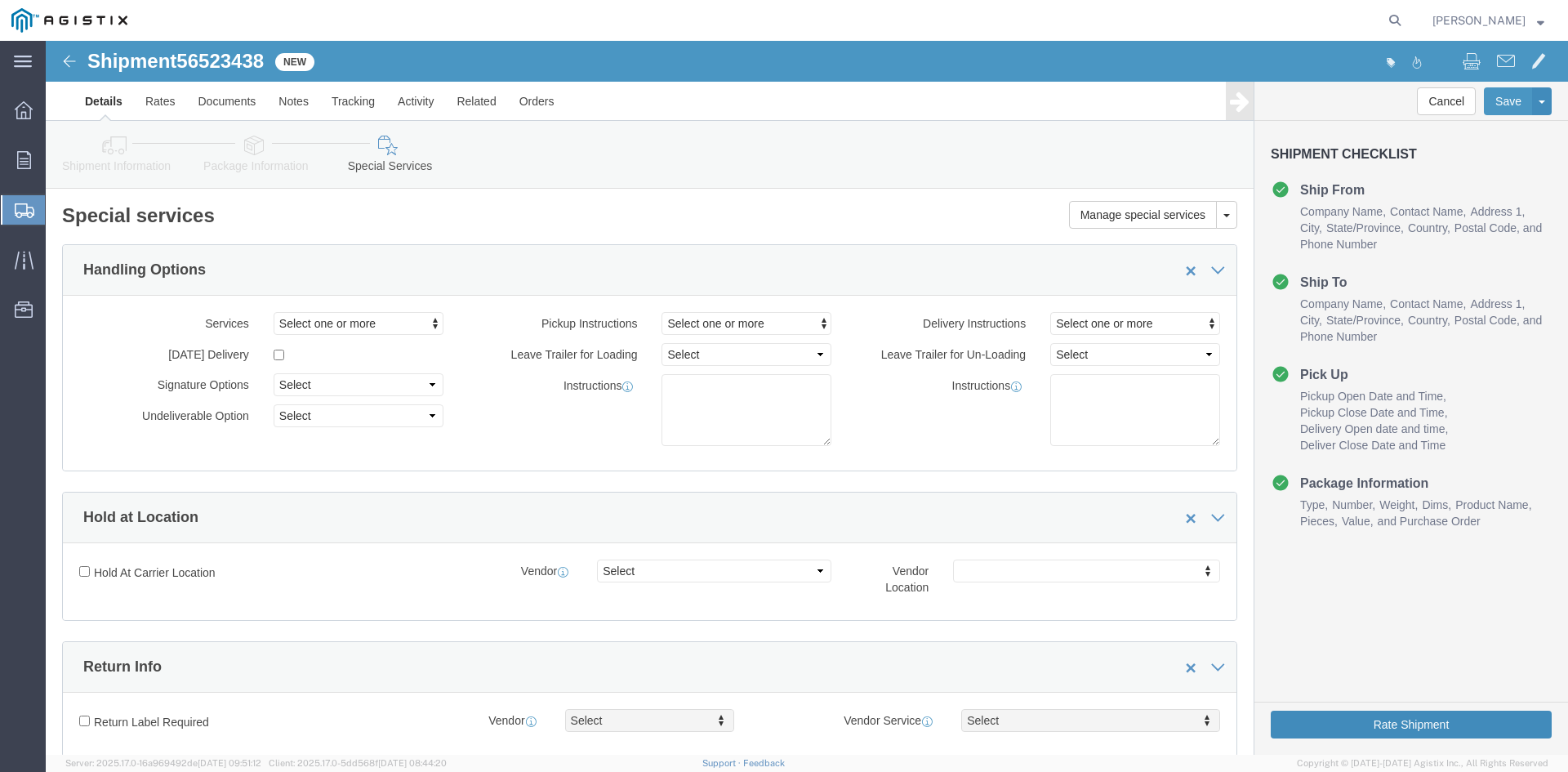
click button "Rate Shipment"
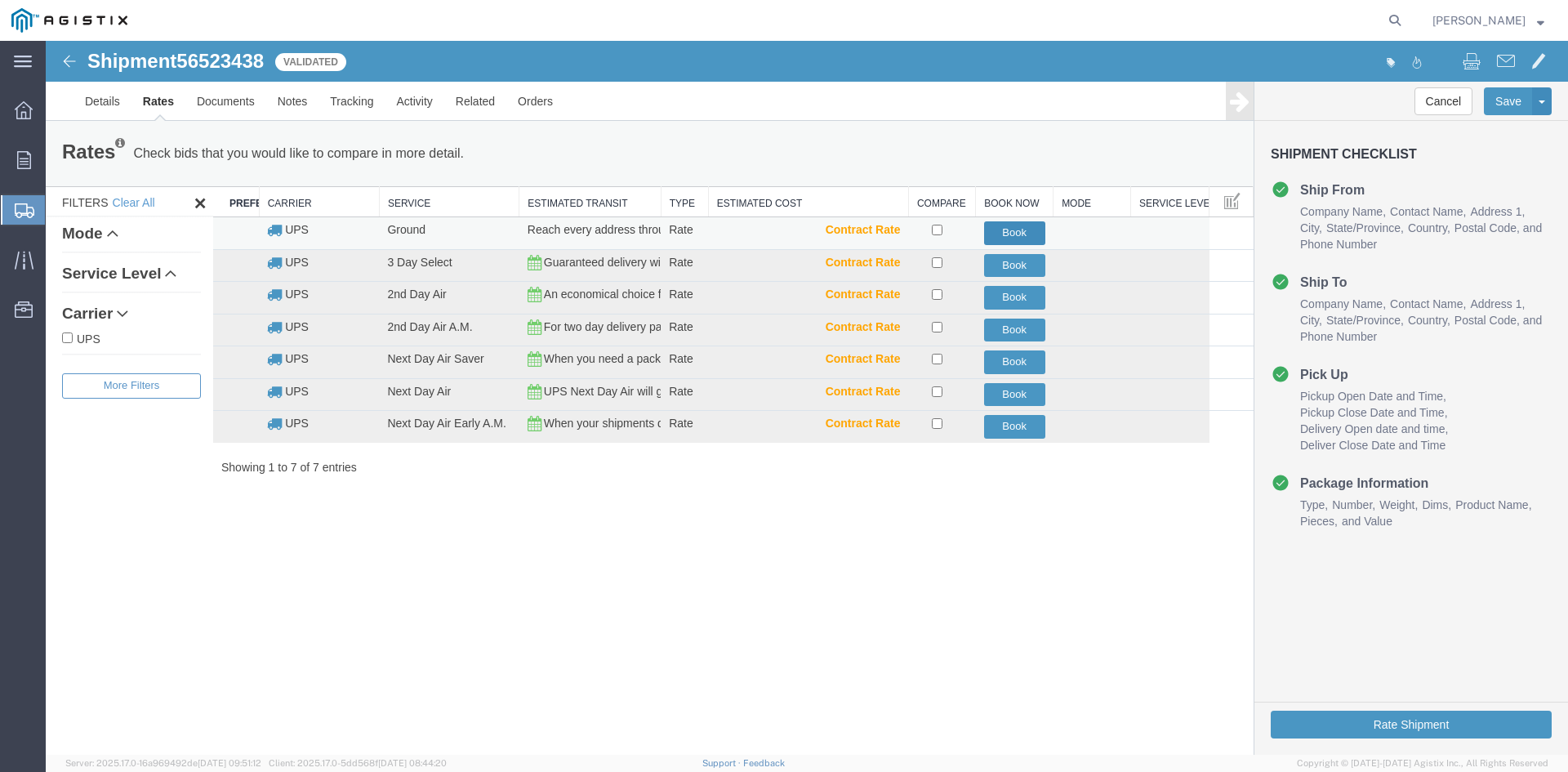
click at [1025, 227] on button "Book" at bounding box center [1014, 232] width 61 height 23
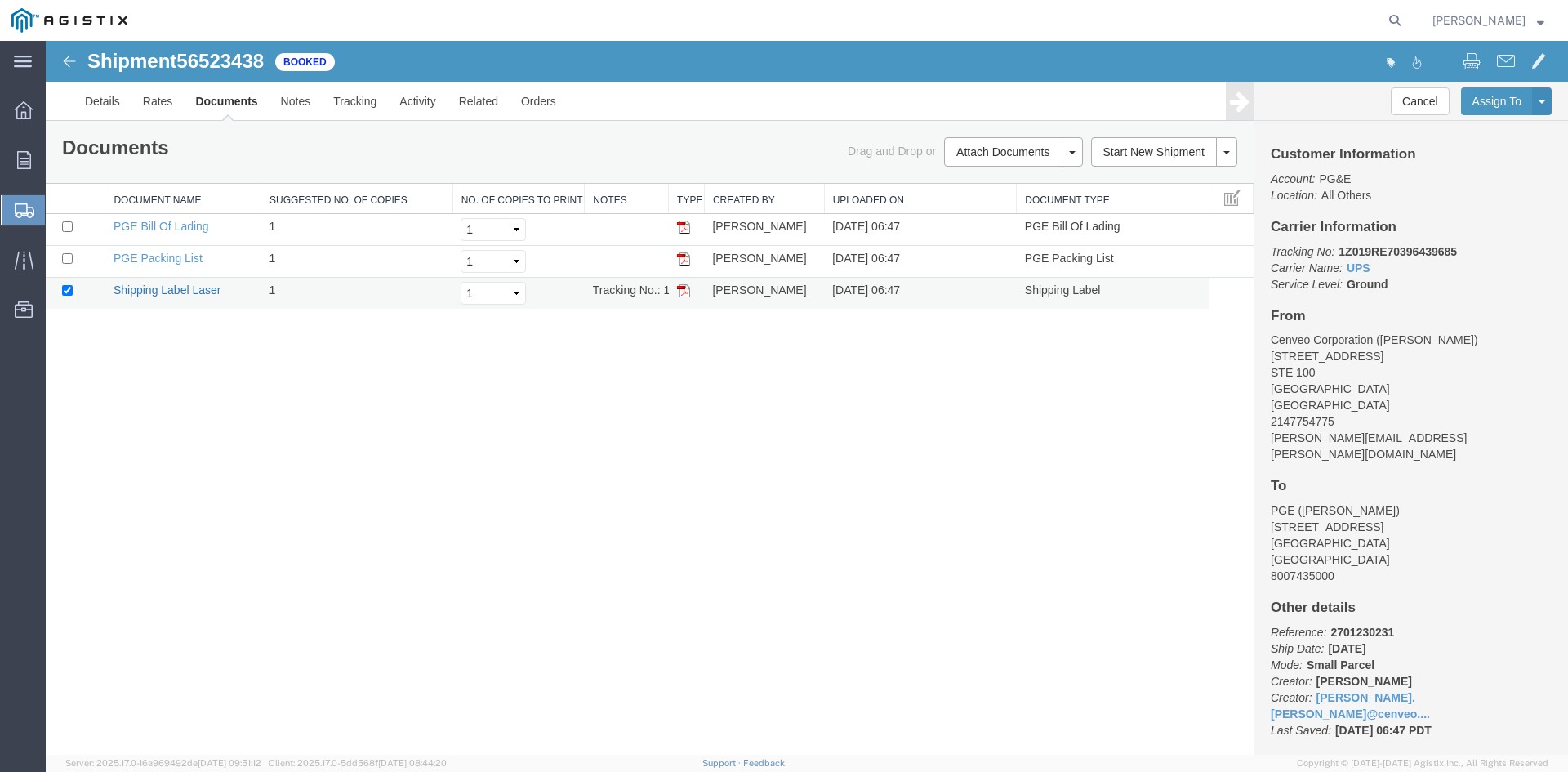
drag, startPoint x: 158, startPoint y: 291, endPoint x: 738, endPoint y: 47, distance: 629.2
click at [158, 291] on link "Shipping Label Laser" at bounding box center [167, 290] width 108 height 13
